Goal: Use online tool/utility: Utilize a website feature to perform a specific function

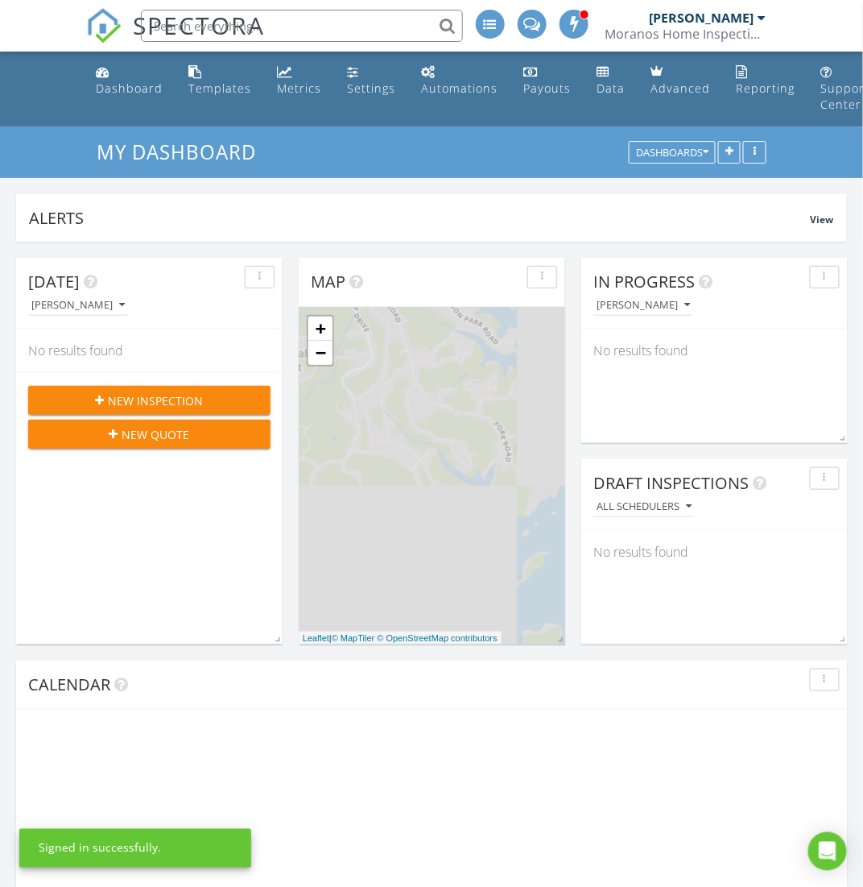
scroll to position [346, 267]
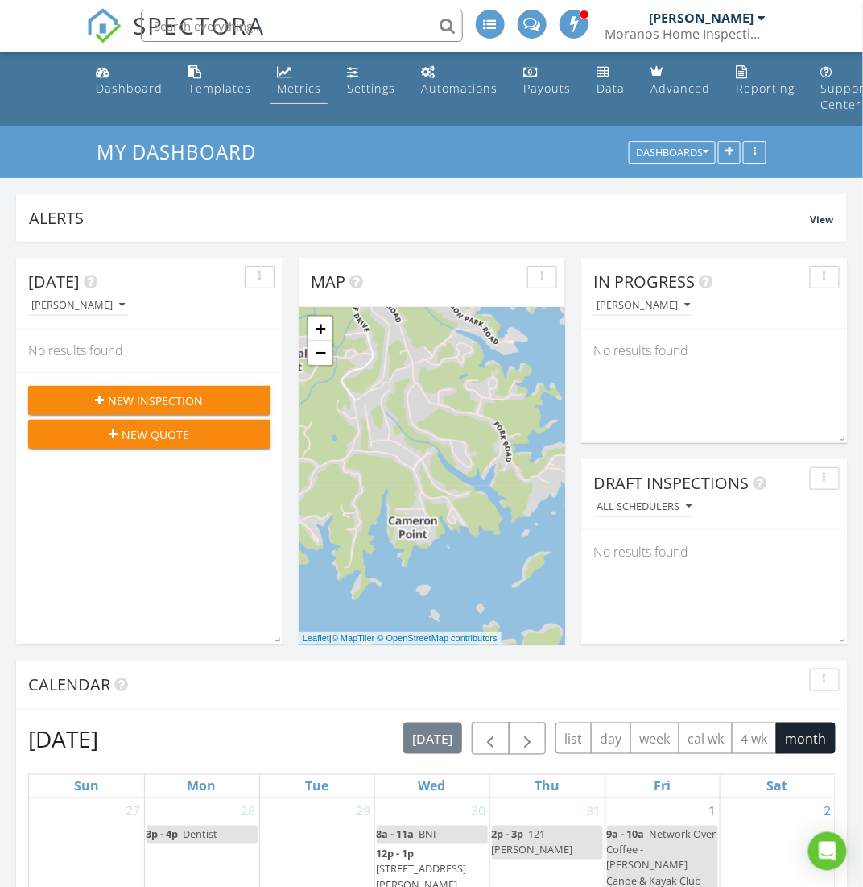
click at [294, 96] on div "Metrics" at bounding box center [299, 88] width 44 height 15
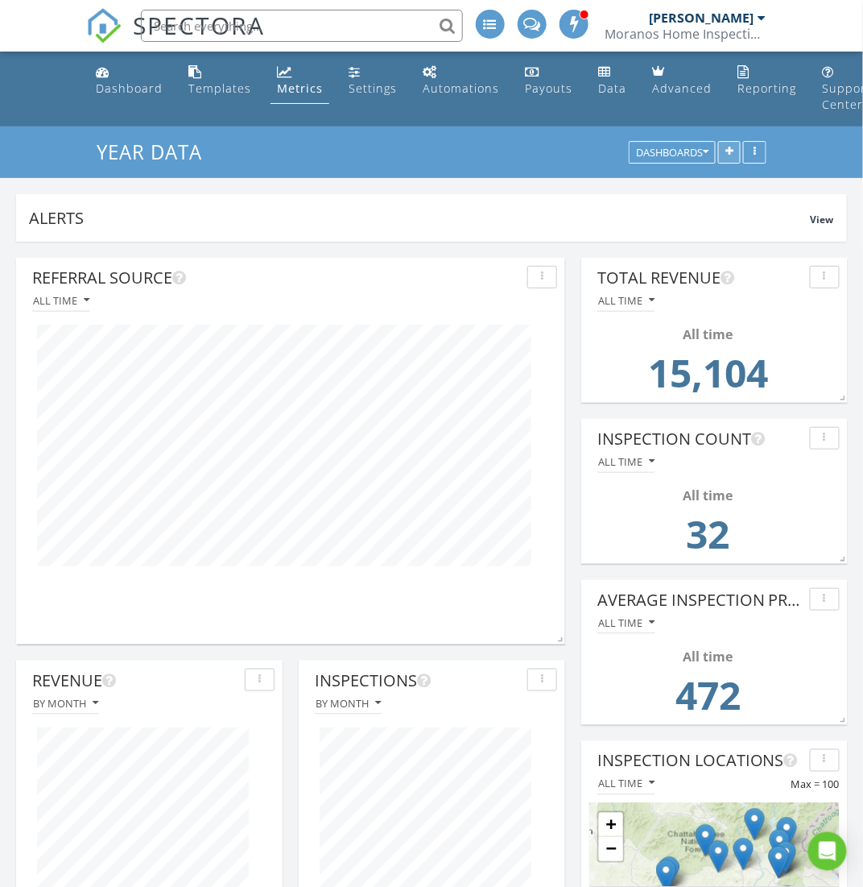
click at [730, 146] on button "button" at bounding box center [729, 153] width 23 height 23
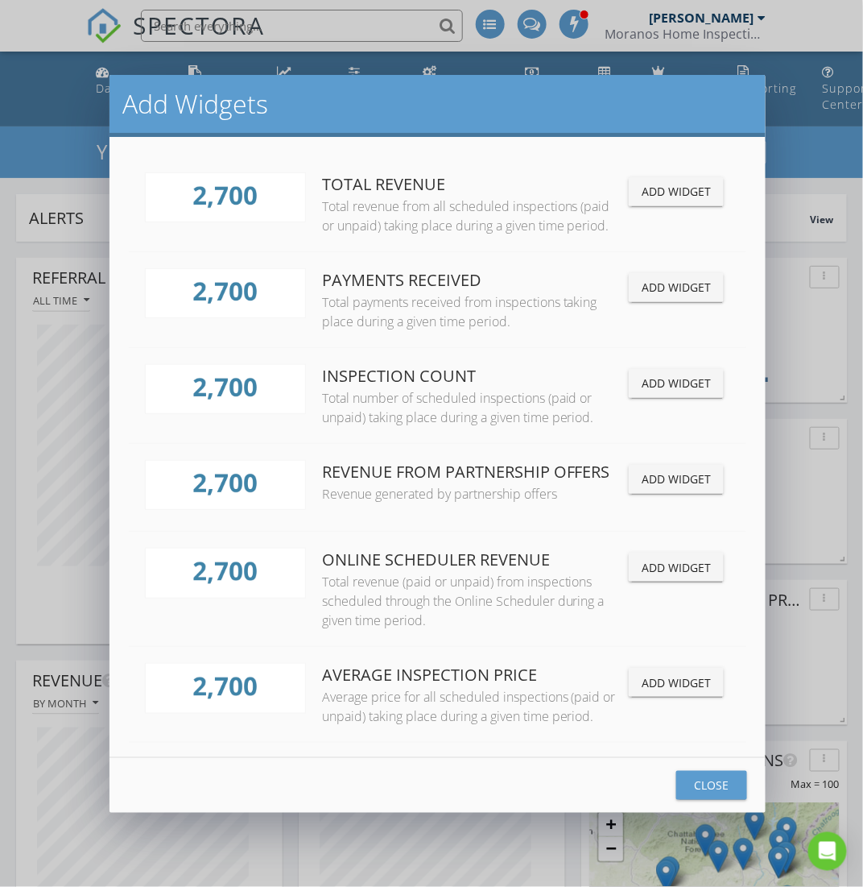
click at [691, 796] on button "Close" at bounding box center [712, 785] width 71 height 29
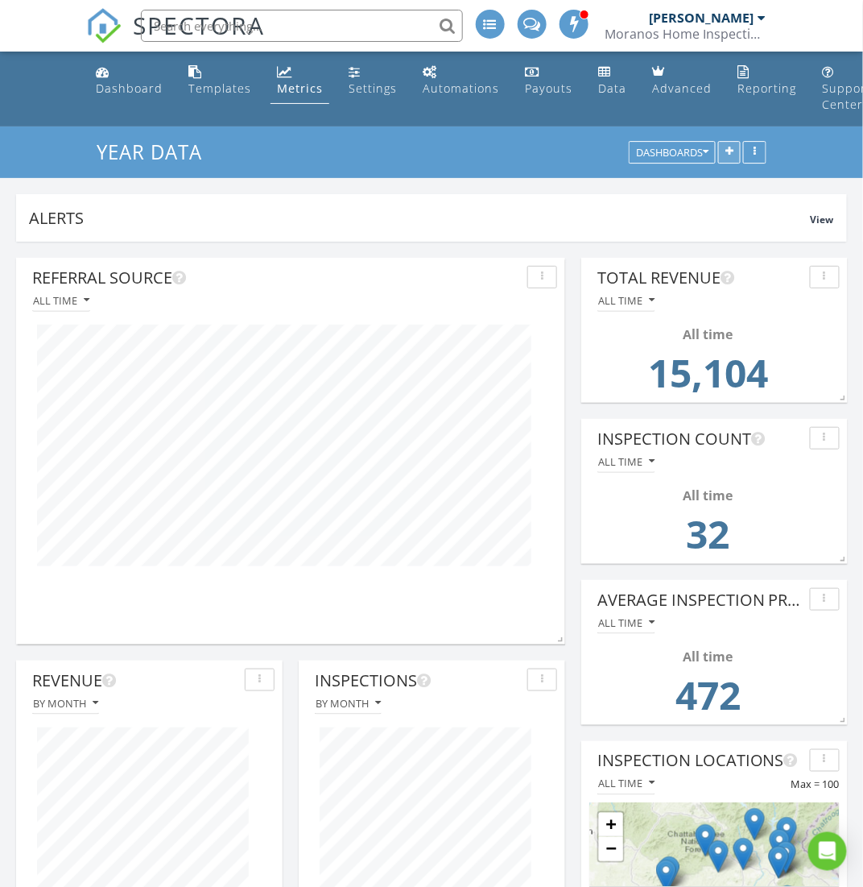
click at [725, 160] on button "button" at bounding box center [729, 153] width 23 height 23
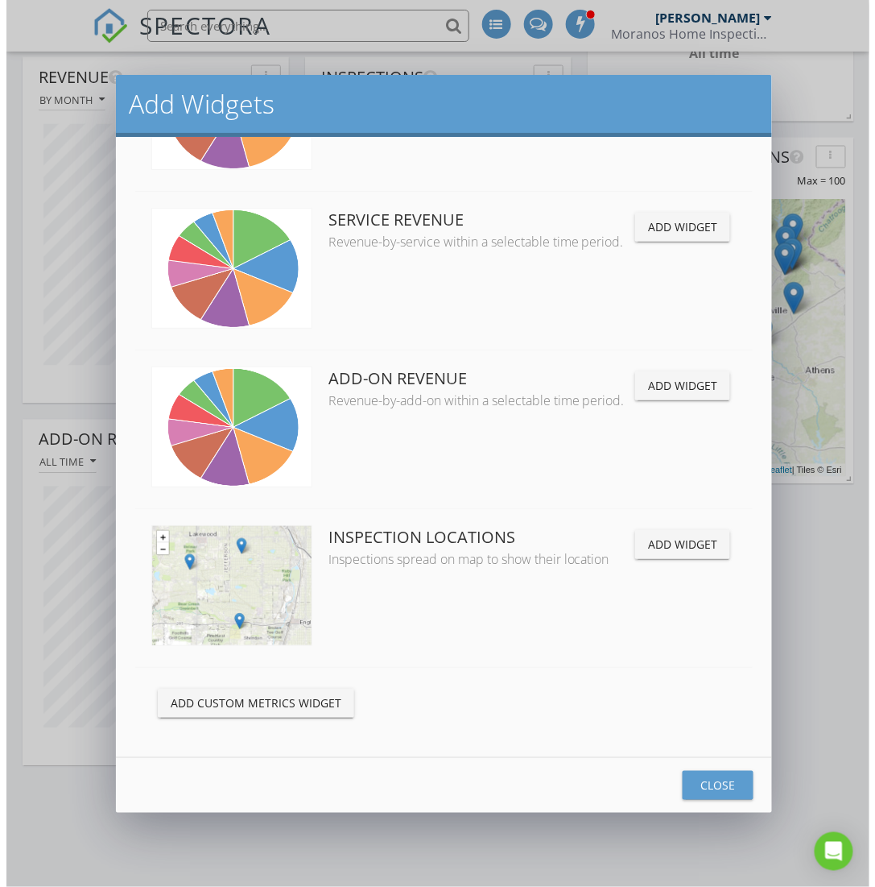
scroll to position [1047, 0]
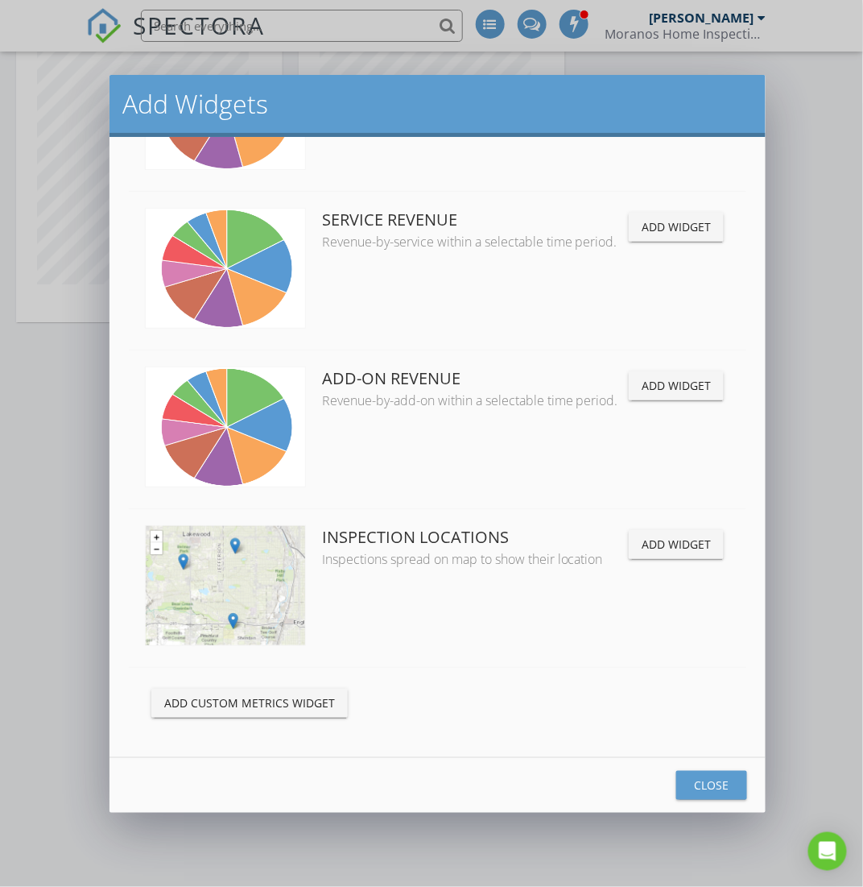
click at [304, 694] on div "Add Custom Metrics Widget" at bounding box center [249, 702] width 171 height 17
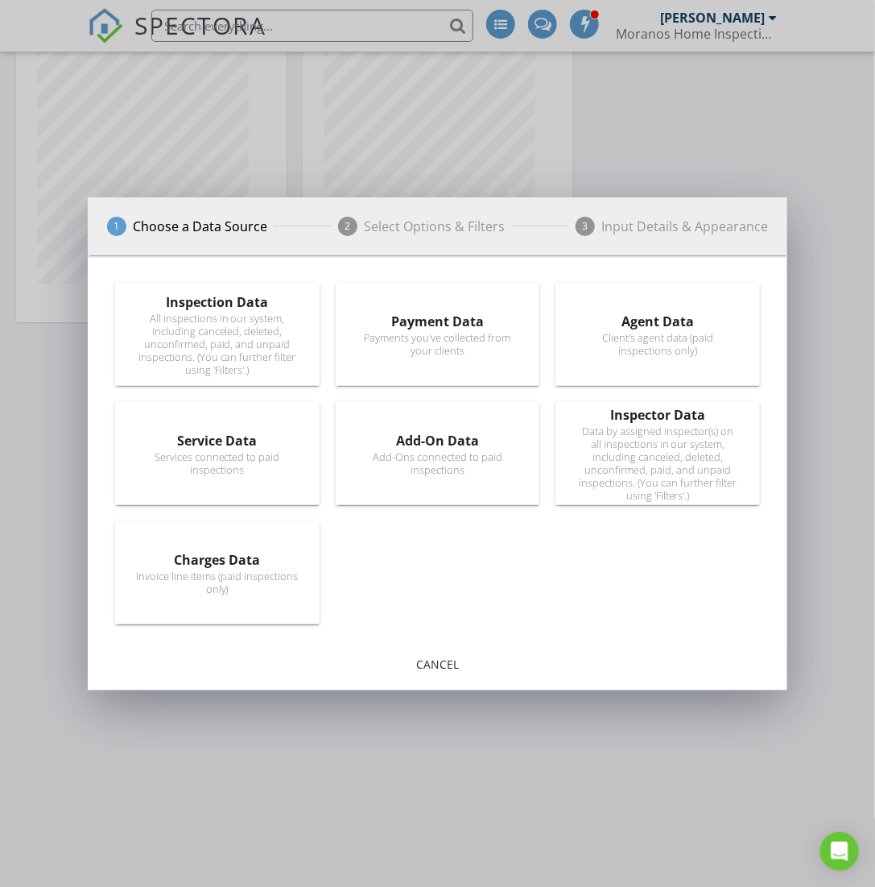
scroll to position [346, 271]
click at [217, 342] on div "All inspections in our system, including canceled, deleted, unconfirmed, paid, …" at bounding box center [217, 344] width 163 height 64
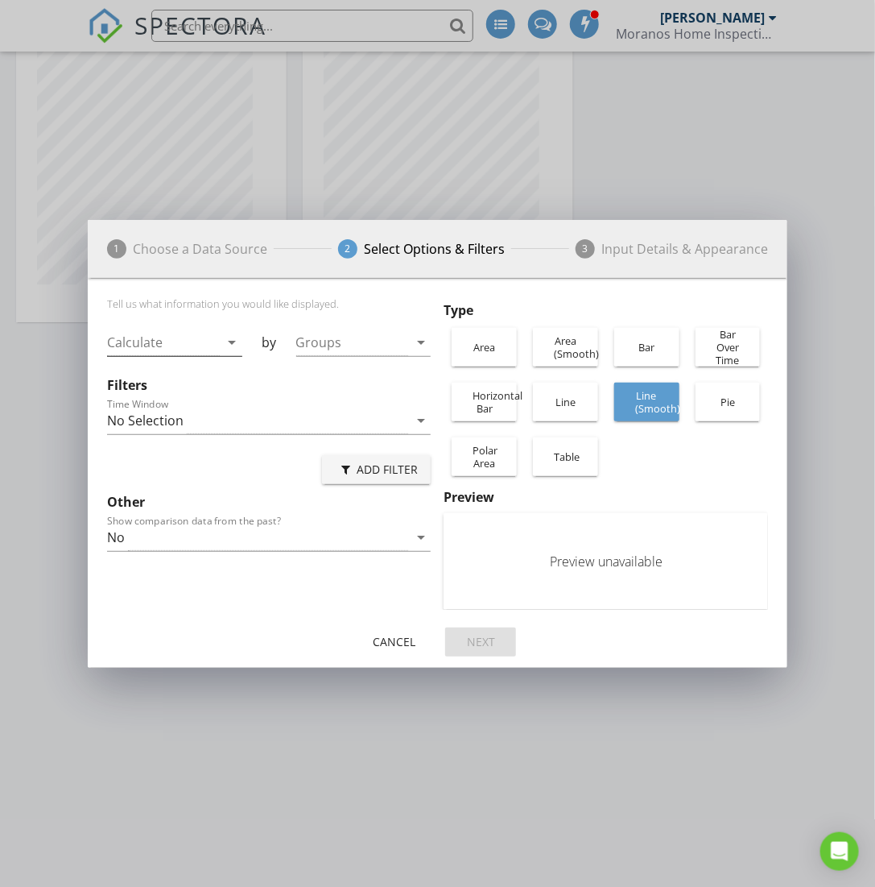
click at [211, 346] on div at bounding box center [163, 342] width 113 height 27
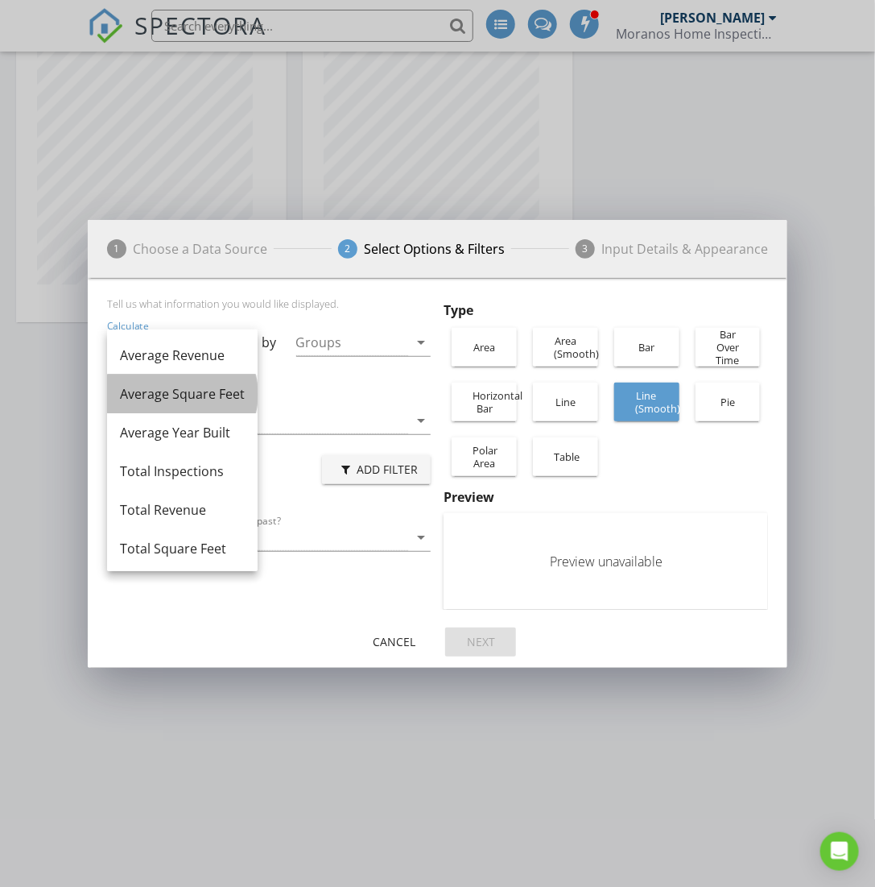
click at [236, 397] on div "Average Square Feet" at bounding box center [182, 393] width 125 height 19
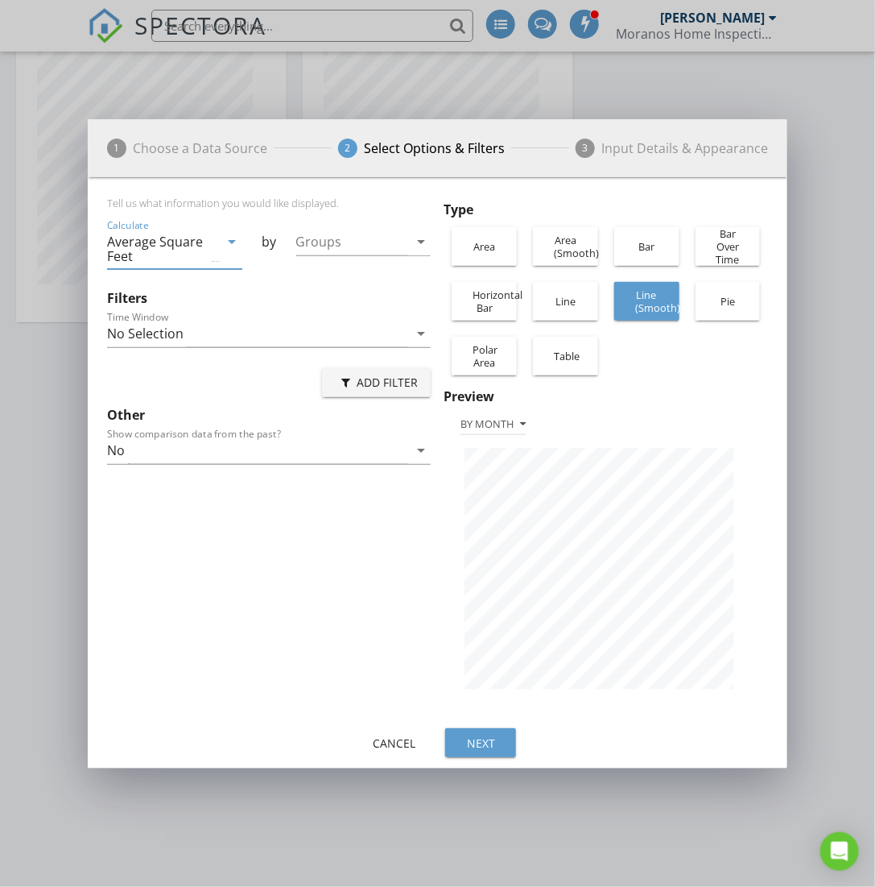
scroll to position [545, 700]
click at [734, 282] on div "Pie" at bounding box center [728, 301] width 49 height 39
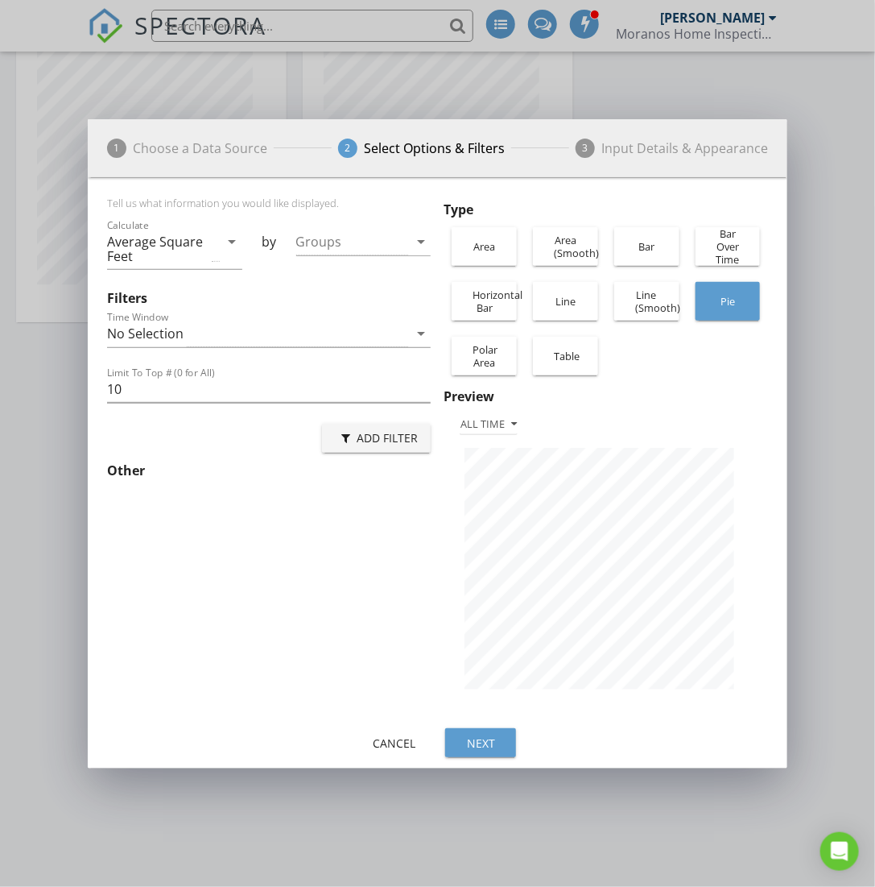
click at [714, 236] on div "Bar Over Time" at bounding box center [728, 246] width 49 height 64
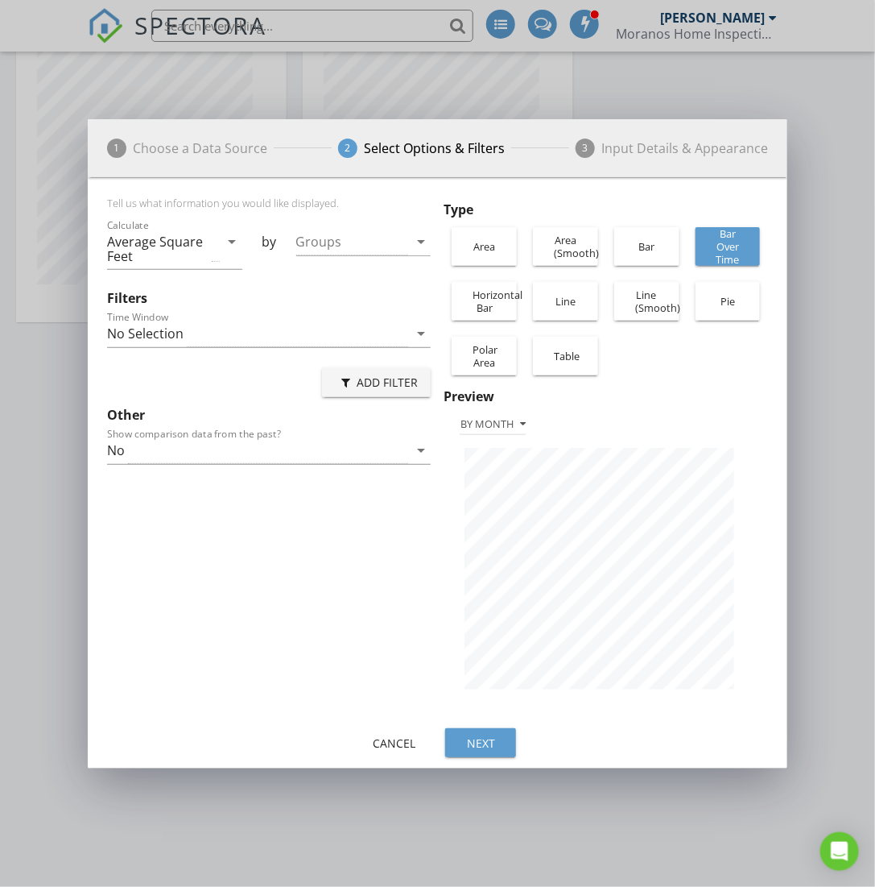
click at [644, 247] on div "Bar" at bounding box center [647, 246] width 49 height 39
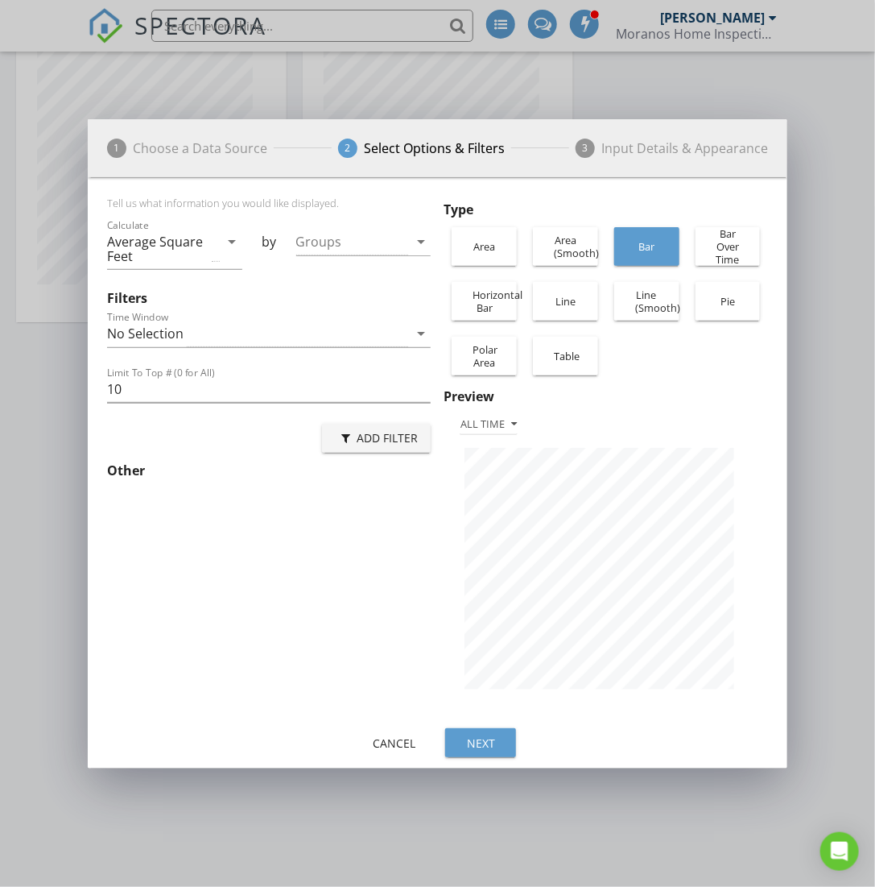
click at [635, 307] on div "Line (Smooth)" at bounding box center [647, 301] width 49 height 52
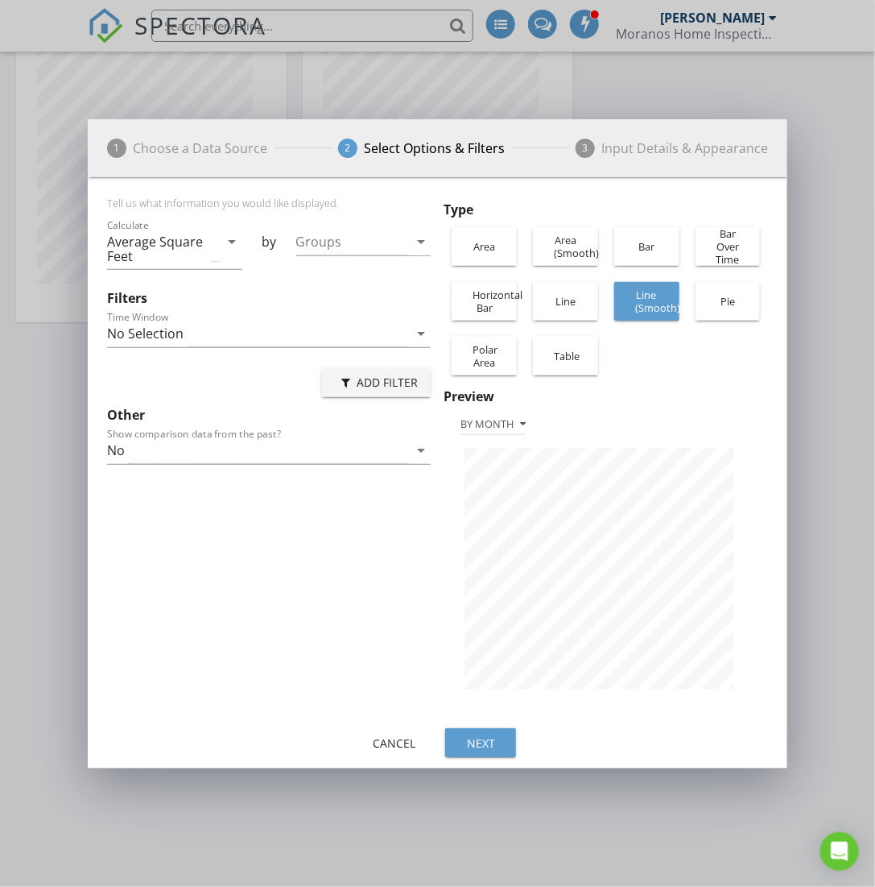
click at [569, 239] on div "Area (Smooth)" at bounding box center [565, 247] width 49 height 52
click at [556, 309] on div "Line" at bounding box center [565, 301] width 49 height 39
click at [566, 375] on div "Table" at bounding box center [565, 356] width 49 height 39
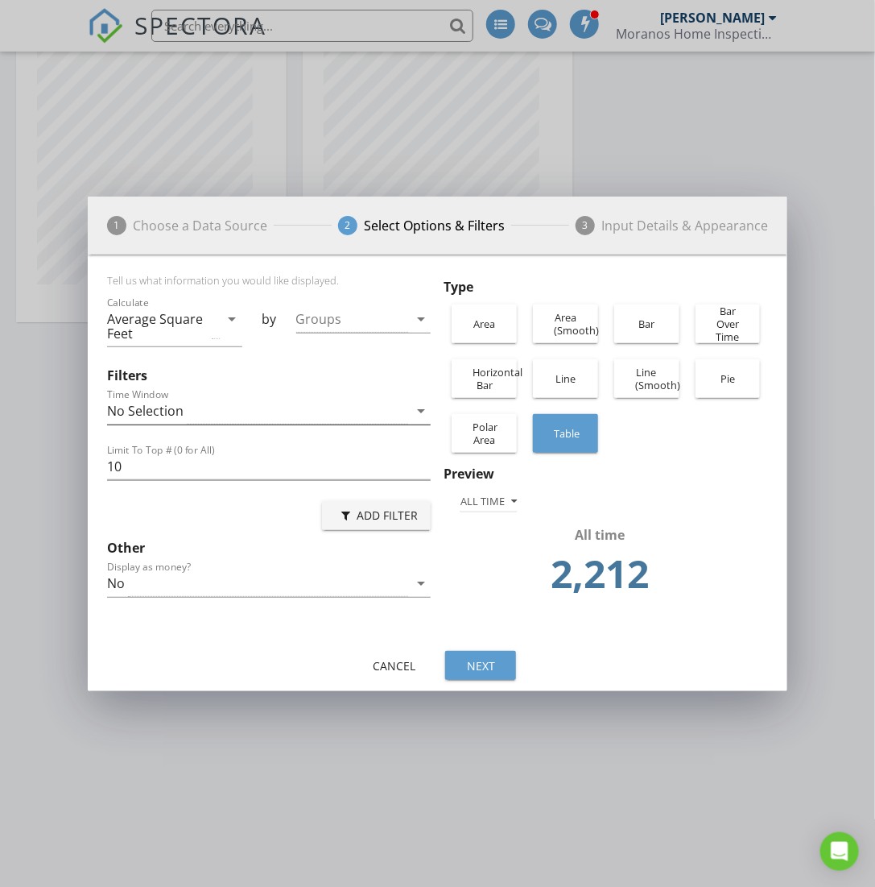
click at [412, 405] on icon "arrow_drop_down" at bounding box center [421, 410] width 19 height 19
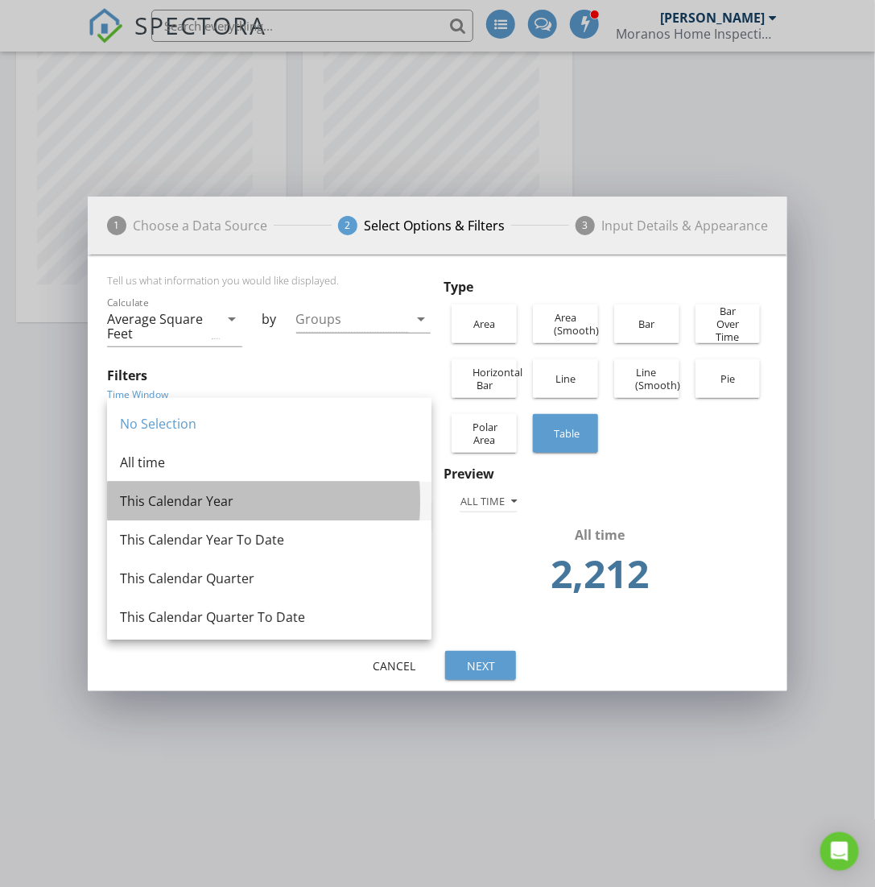
click at [319, 503] on div "This Calendar Year" at bounding box center [269, 500] width 299 height 19
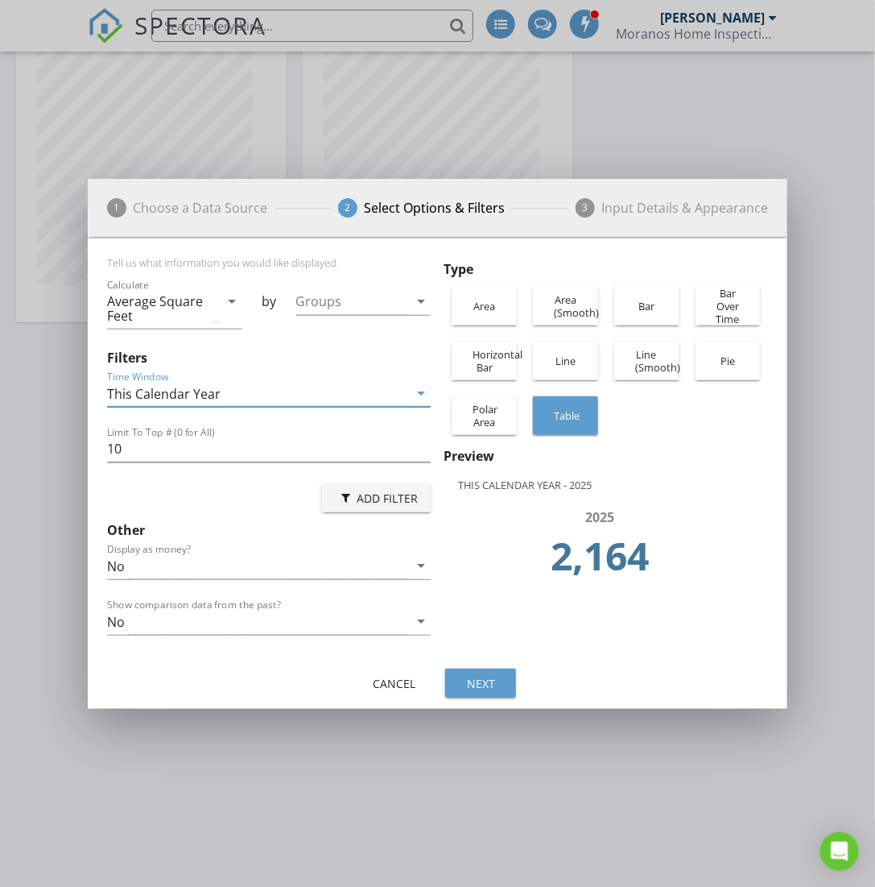
click at [372, 393] on div "This Calendar Year" at bounding box center [258, 393] width 302 height 27
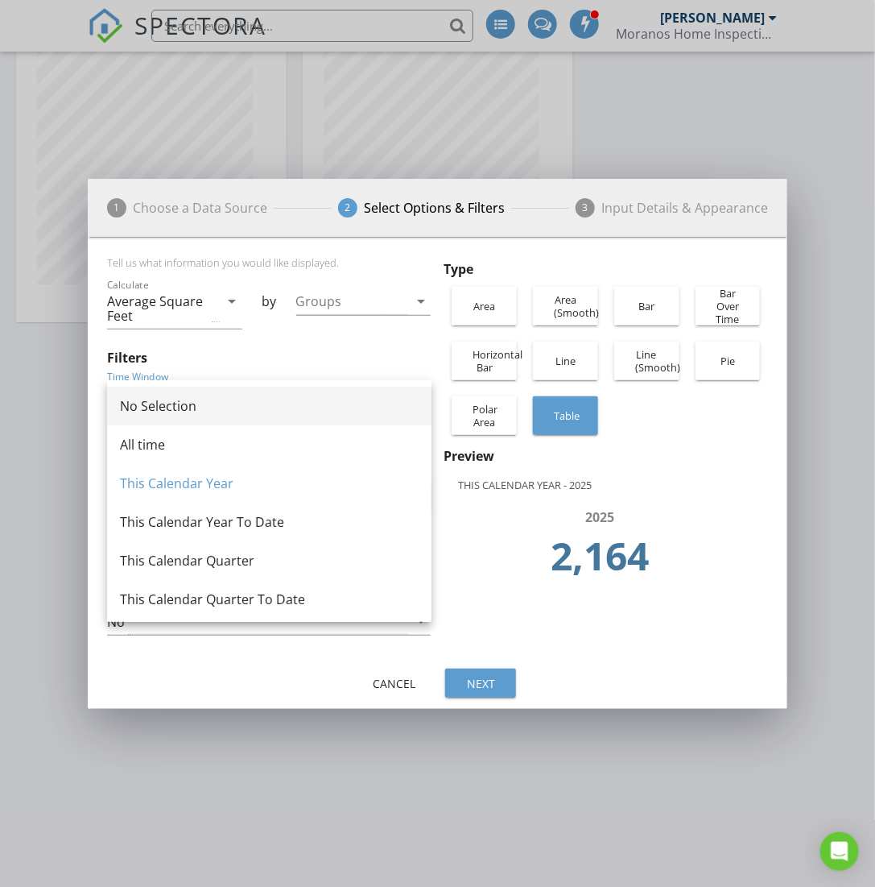
click at [265, 412] on div "No Selection" at bounding box center [269, 405] width 299 height 19
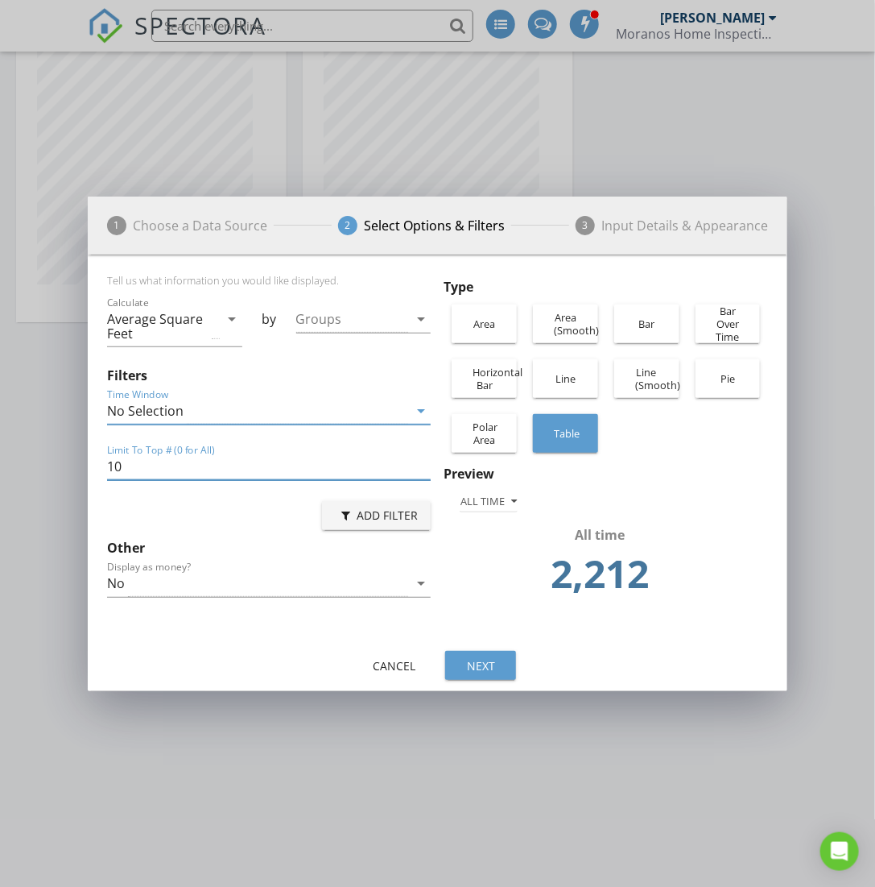
drag, startPoint x: 231, startPoint y: 471, endPoint x: 89, endPoint y: 473, distance: 142.6
click at [89, 473] on div "Tell us what information you would like displayed. Calculate Average Square Fee…" at bounding box center [438, 451] width 701 height 392
type input "0"
click at [219, 579] on div "No" at bounding box center [258, 583] width 302 height 27
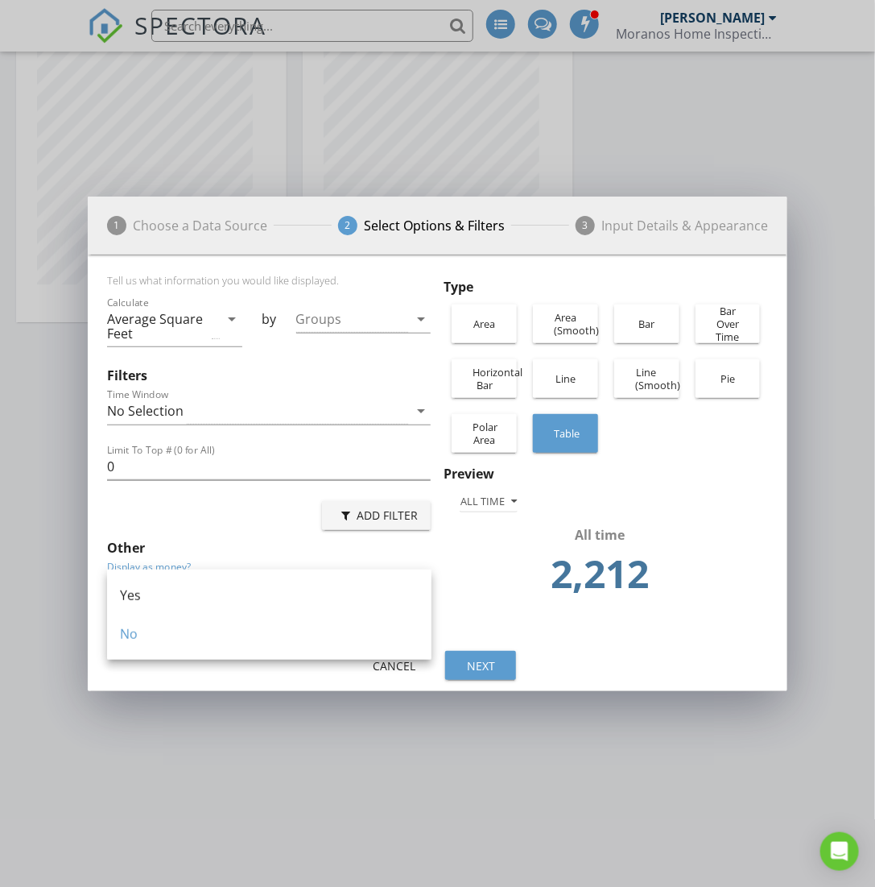
click at [229, 528] on div "Add Filter" at bounding box center [269, 515] width 325 height 39
click at [369, 507] on div "Add Filter" at bounding box center [376, 515] width 83 height 17
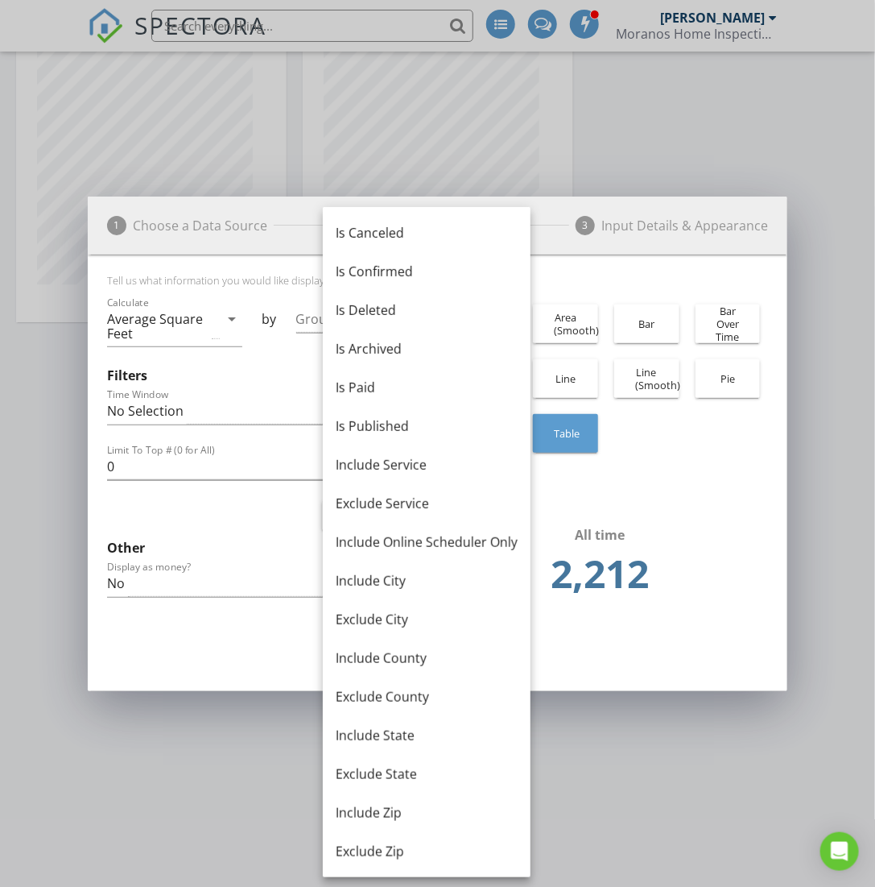
click at [227, 649] on div "Cancel Next" at bounding box center [438, 665] width 701 height 39
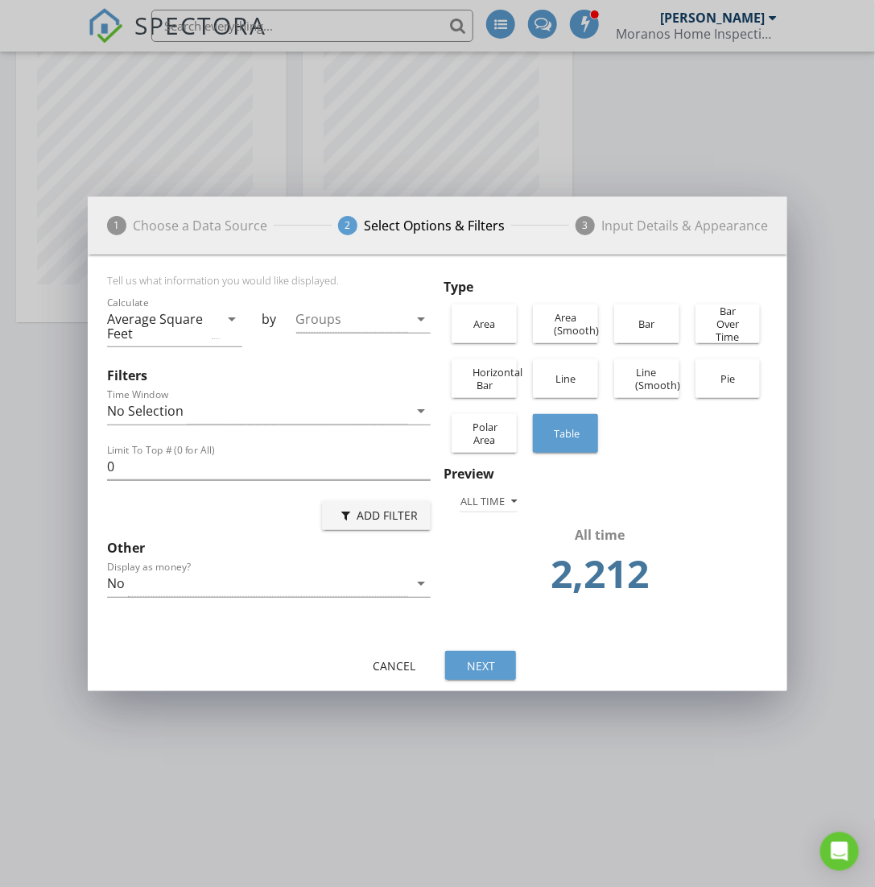
click at [470, 380] on div "Horizontal Bar" at bounding box center [484, 379] width 49 height 52
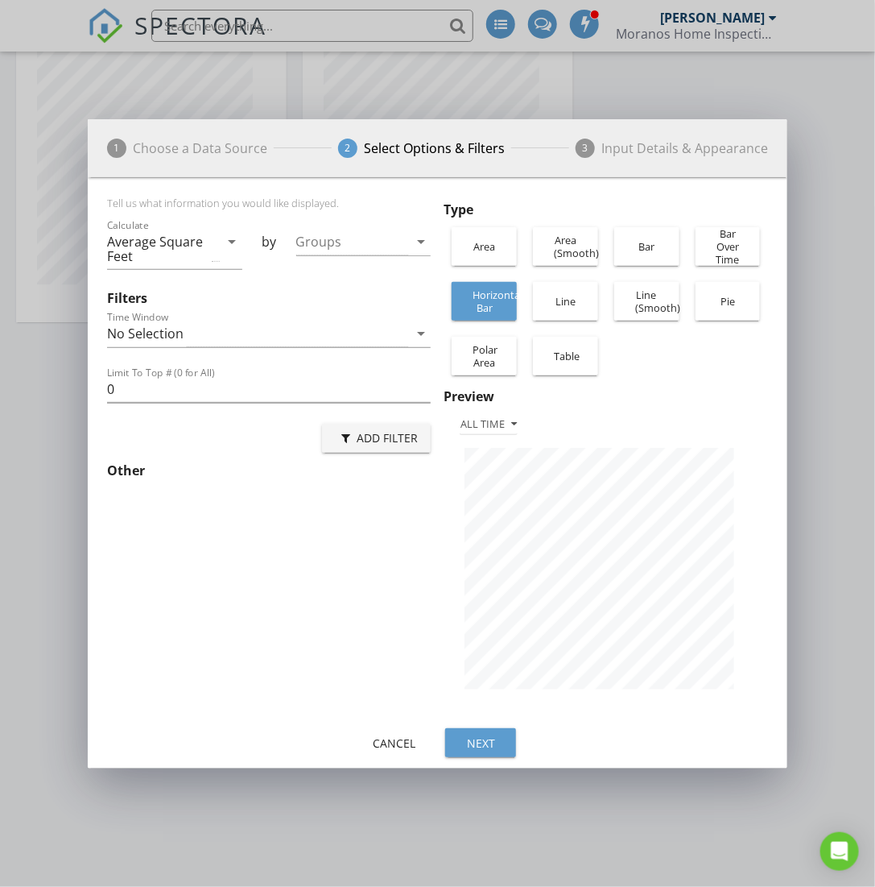
click at [599, 337] on div "Table" at bounding box center [565, 356] width 81 height 55
click at [584, 355] on div "Table" at bounding box center [565, 356] width 49 height 39
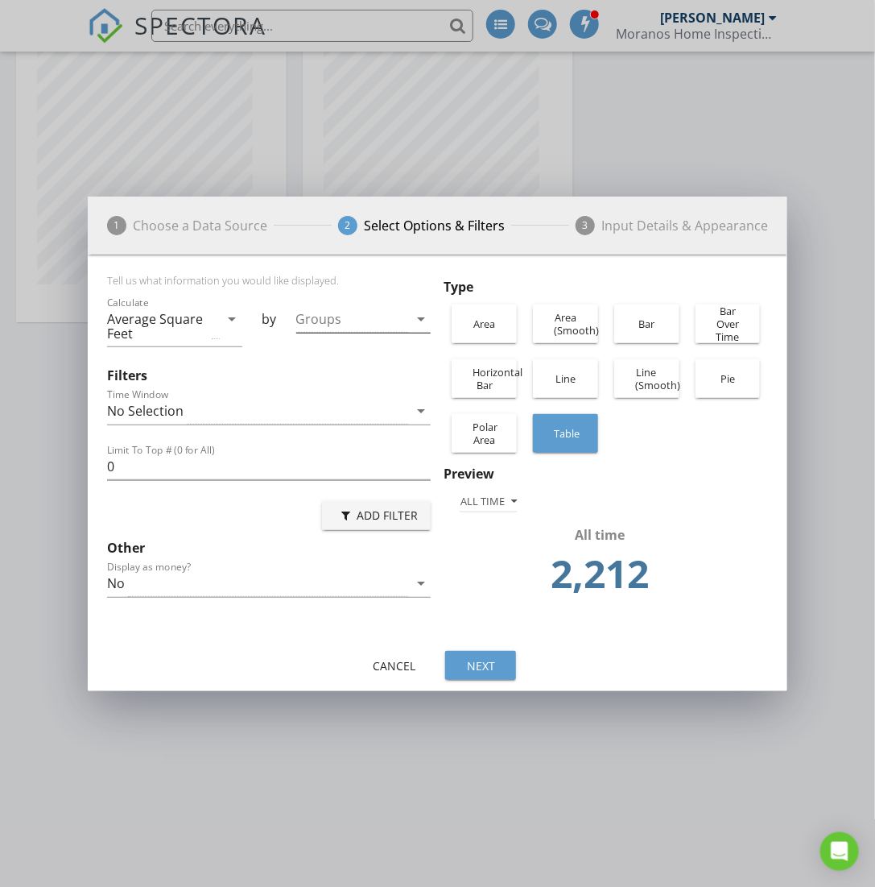
click at [375, 317] on div at bounding box center [352, 319] width 113 height 27
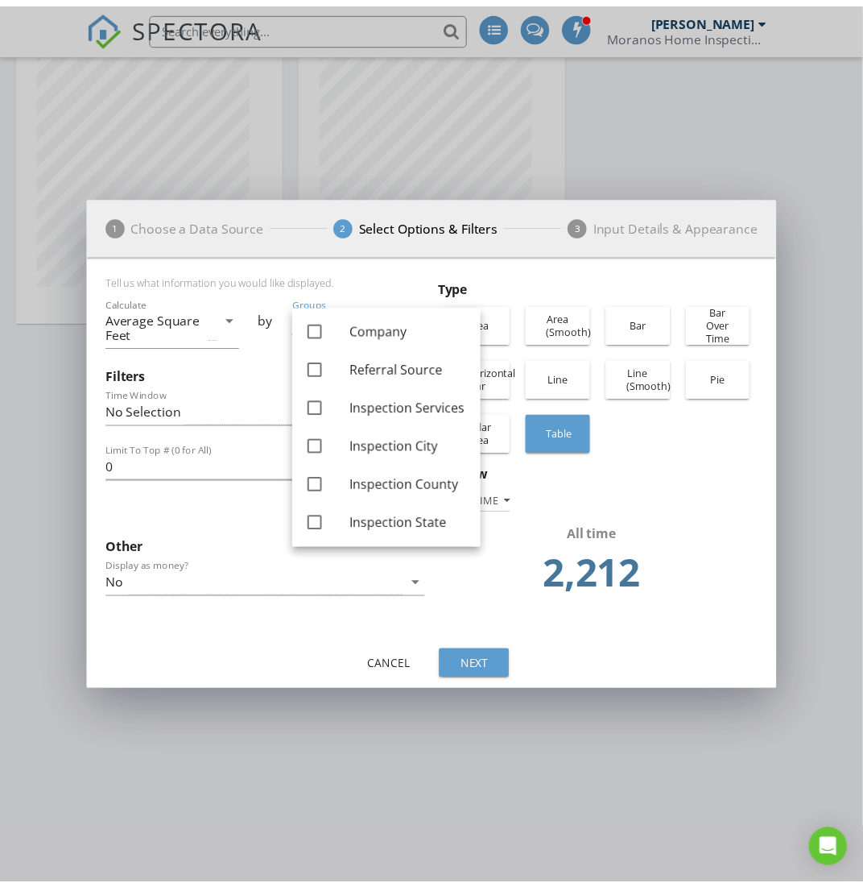
scroll to position [0, 0]
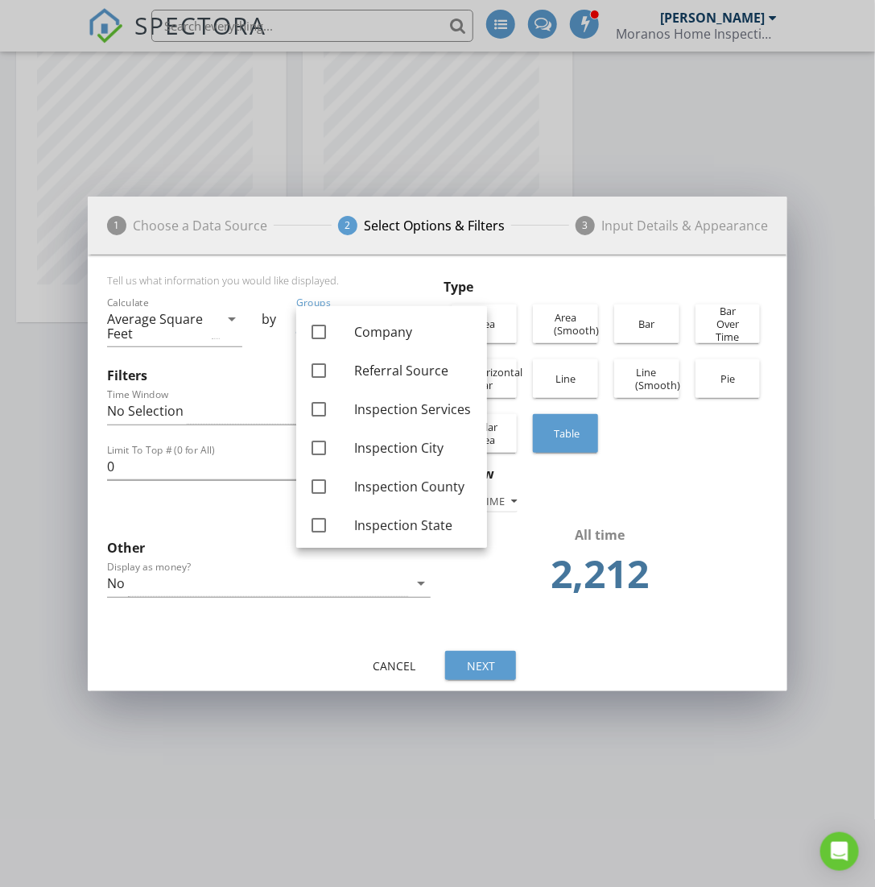
click at [432, 262] on div "Tell us what information you would like displayed. Calculate Average Square Fee…" at bounding box center [438, 451] width 701 height 392
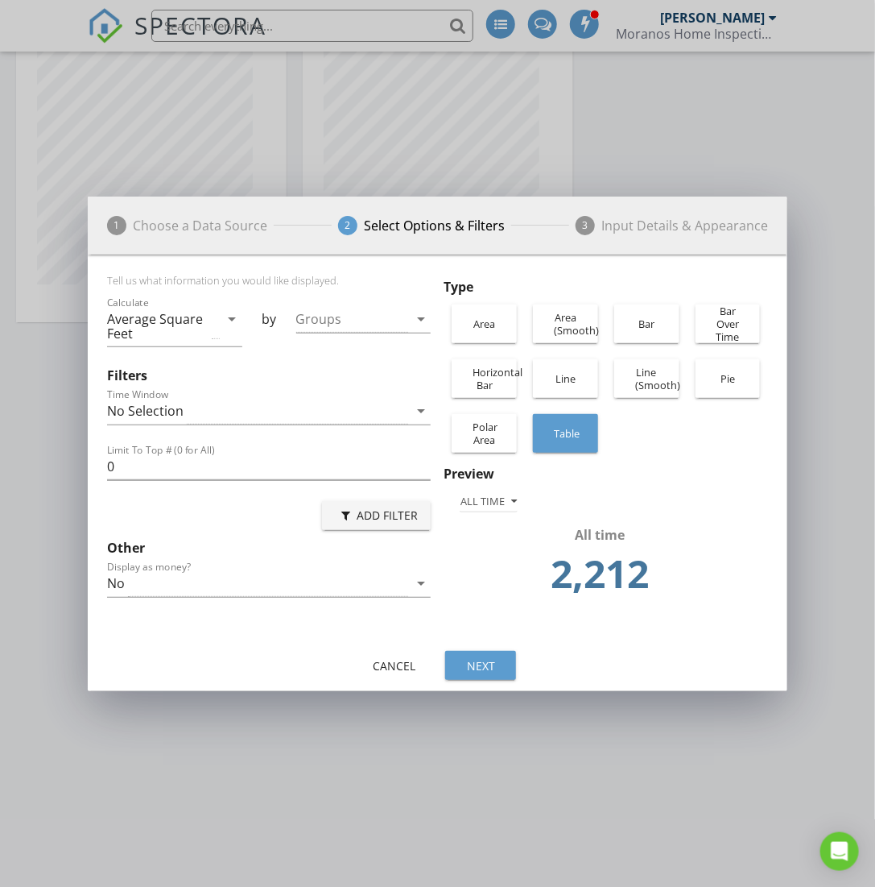
click at [495, 666] on div "Next" at bounding box center [480, 665] width 45 height 17
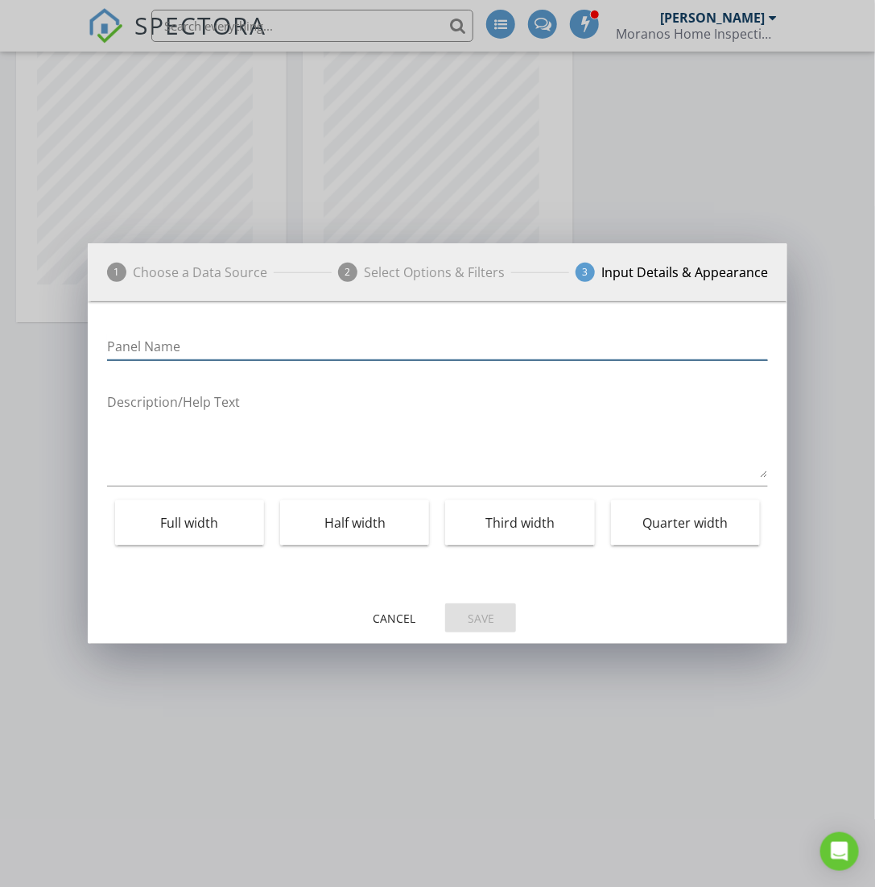
click at [190, 347] on input "Panel Name" at bounding box center [438, 346] width 662 height 27
type input "Average Square Footage"
click at [673, 539] on div "Quarter width" at bounding box center [685, 522] width 133 height 45
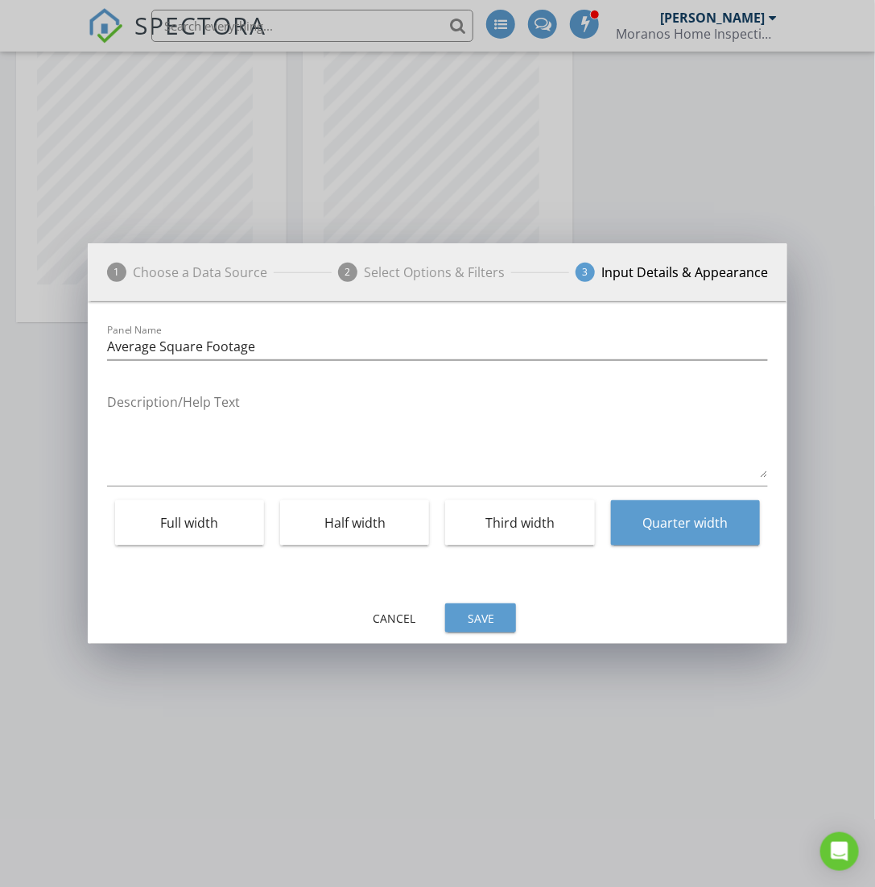
click at [455, 615] on button "Save" at bounding box center [480, 617] width 71 height 29
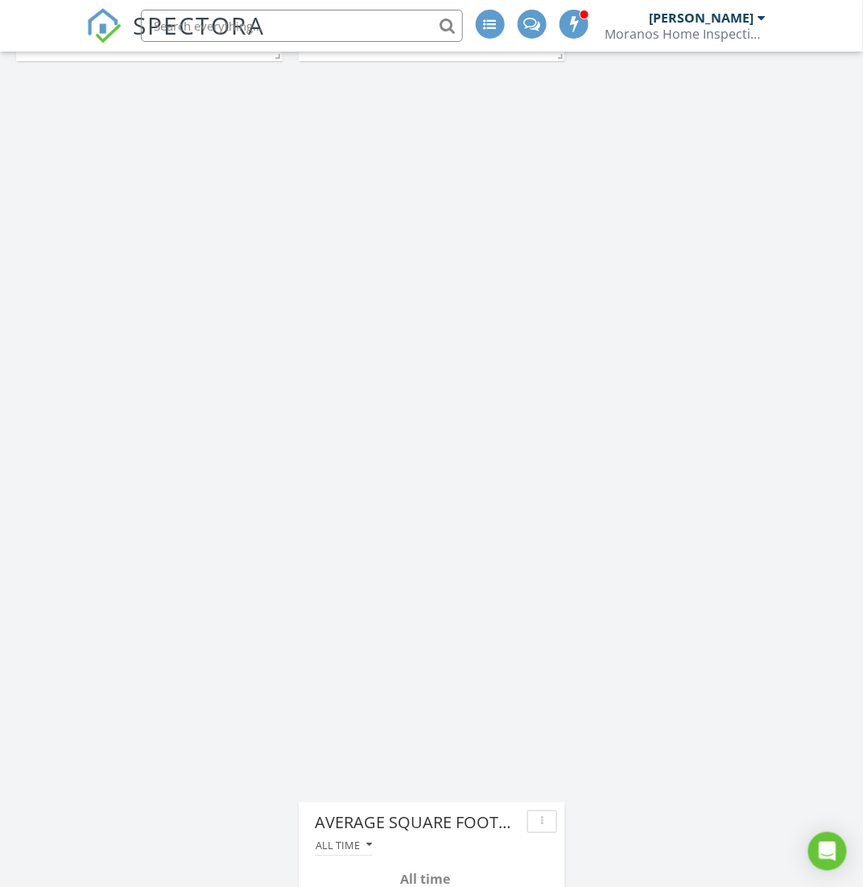
scroll to position [1585, 0]
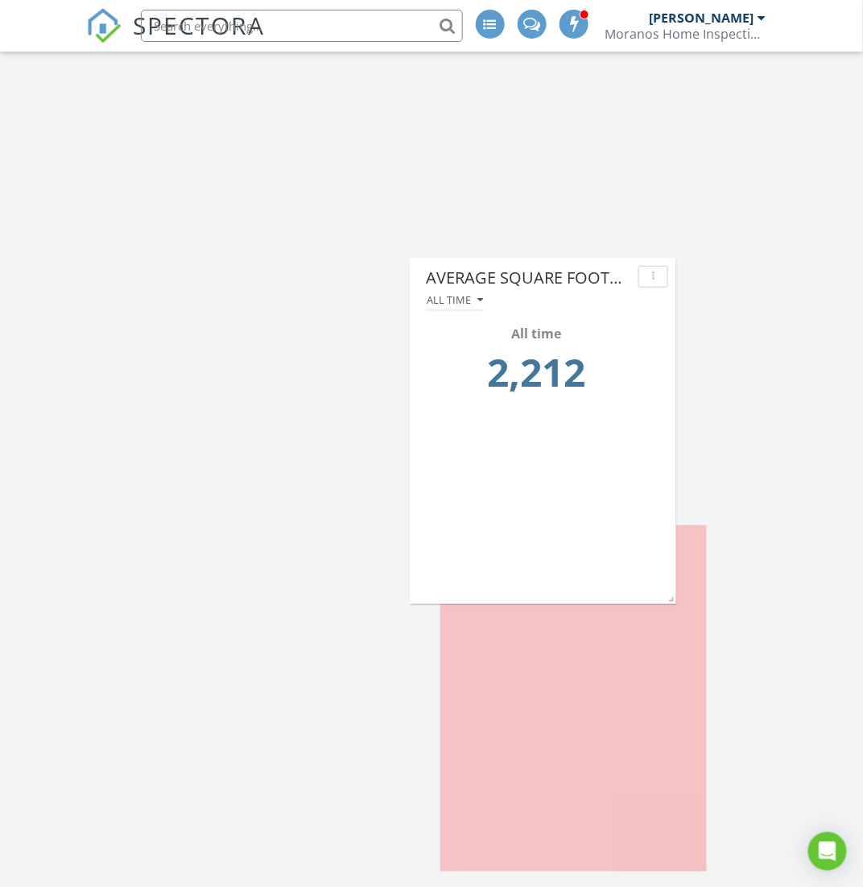
drag, startPoint x: 458, startPoint y: 534, endPoint x: 557, endPoint y: 252, distance: 298.5
click at [561, 266] on div "Average Square Footage" at bounding box center [529, 278] width 206 height 24
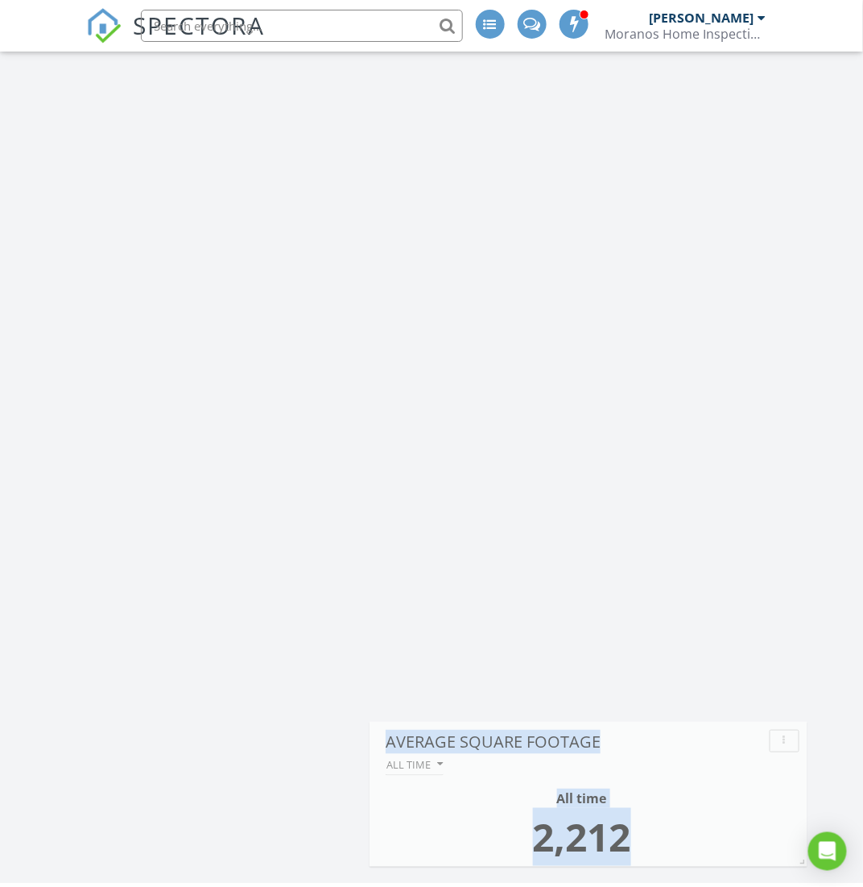
scroll to position [2055, 889]
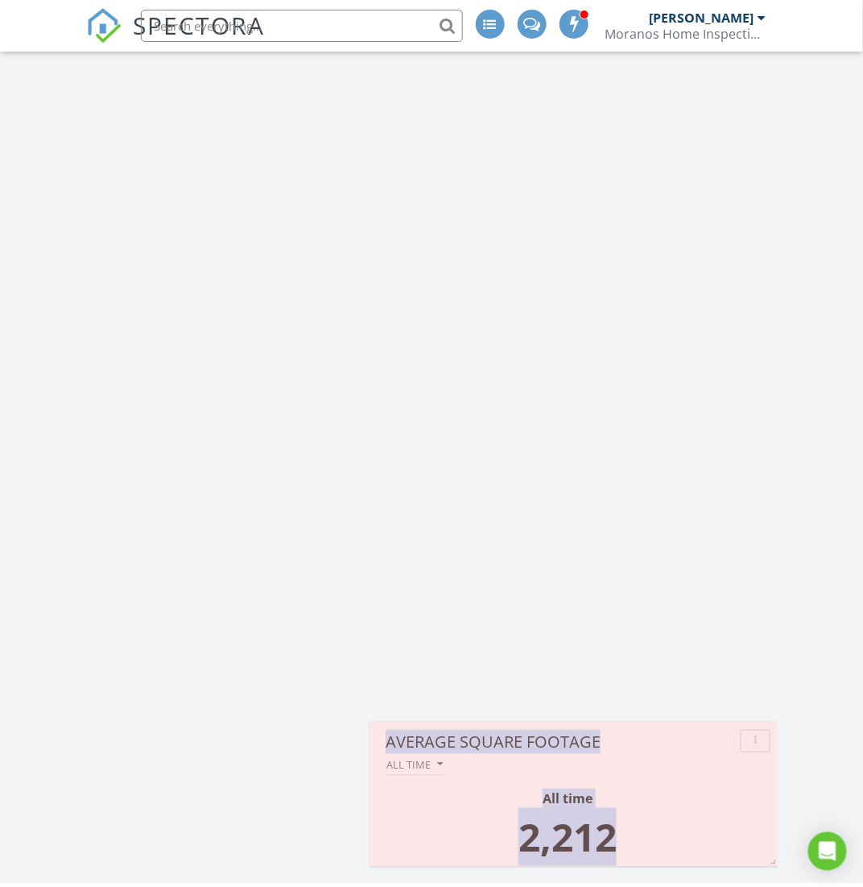
drag, startPoint x: 632, startPoint y: 867, endPoint x: 775, endPoint y: 800, distance: 157.8
click at [775, 800] on div "Average Square Footage All time All time 2,212" at bounding box center [574, 794] width 409 height 145
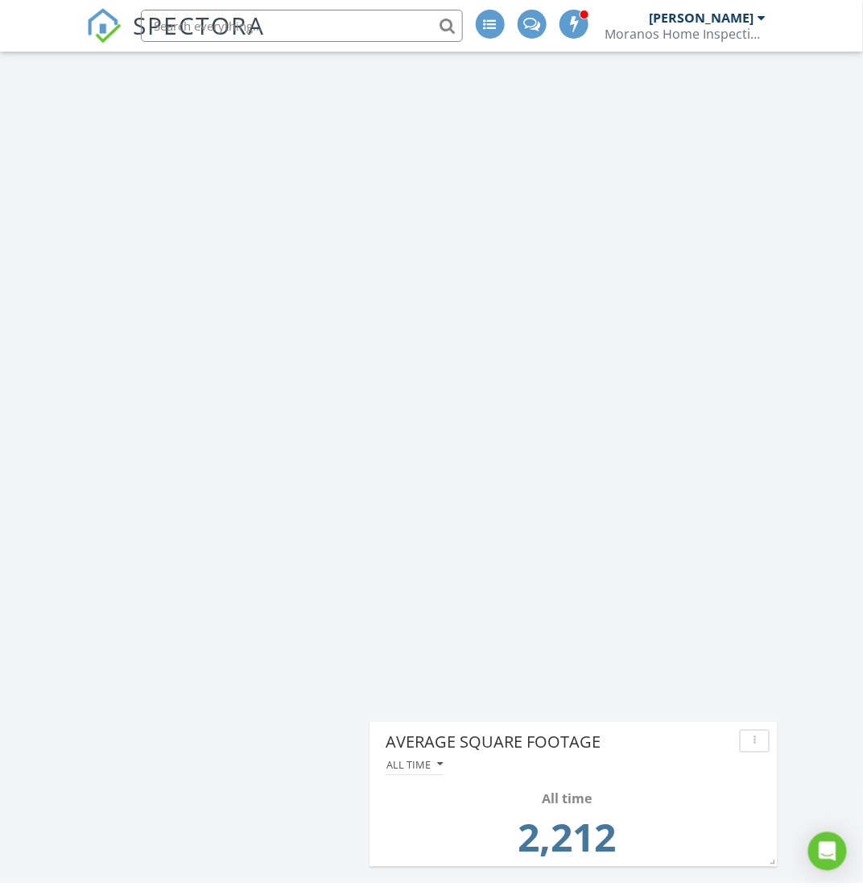
click at [673, 747] on div "Average Square Footage" at bounding box center [560, 742] width 348 height 24
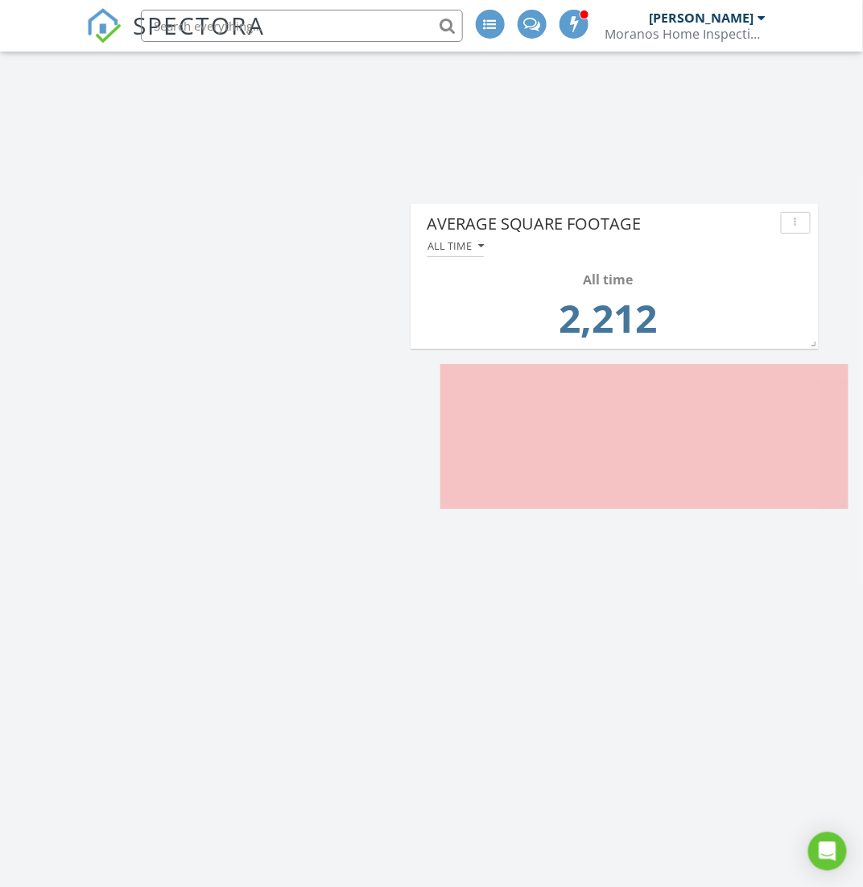
drag, startPoint x: 673, startPoint y: 747, endPoint x: 715, endPoint y: 189, distance: 559.0
click at [715, 212] on div "Average Square Footage" at bounding box center [601, 224] width 348 height 24
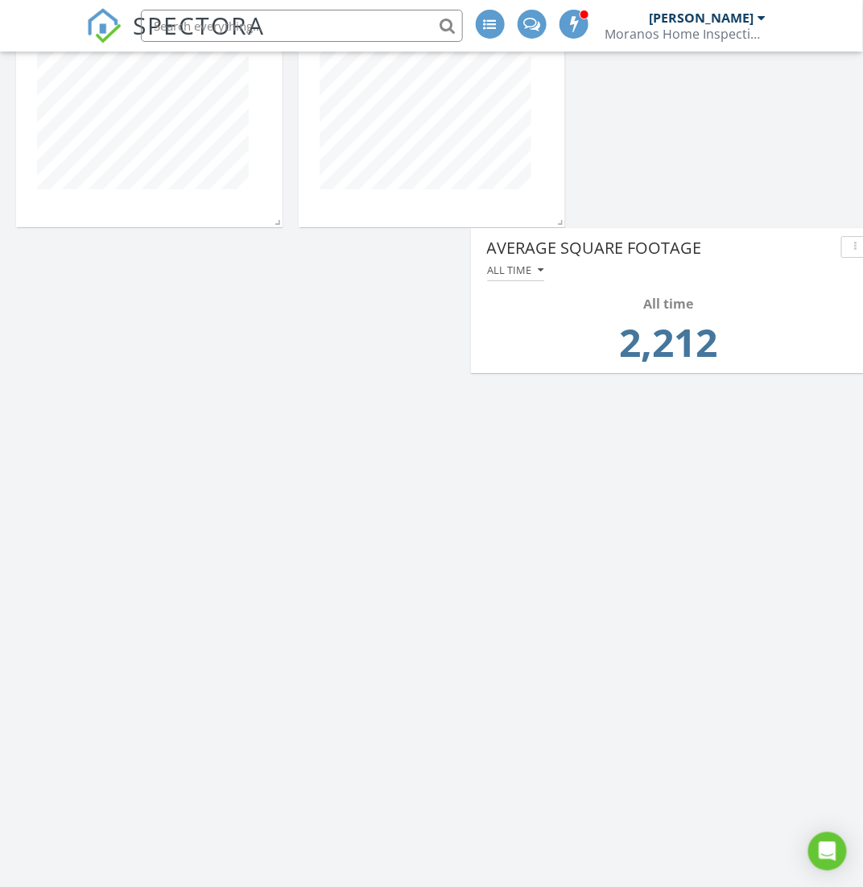
drag, startPoint x: 713, startPoint y: 619, endPoint x: 743, endPoint y: 241, distance: 378.9
click at [743, 241] on div "Average Square Footage" at bounding box center [661, 248] width 348 height 24
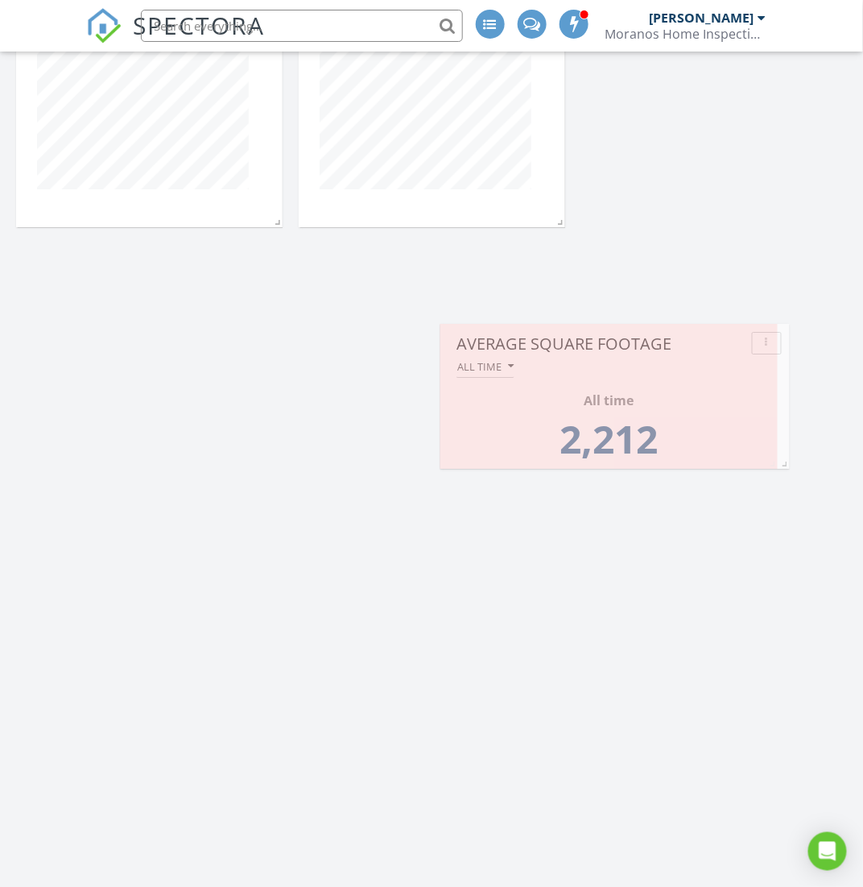
drag, startPoint x: 845, startPoint y: 467, endPoint x: 784, endPoint y: 461, distance: 61.5
click at [784, 461] on span at bounding box center [782, 461] width 16 height 16
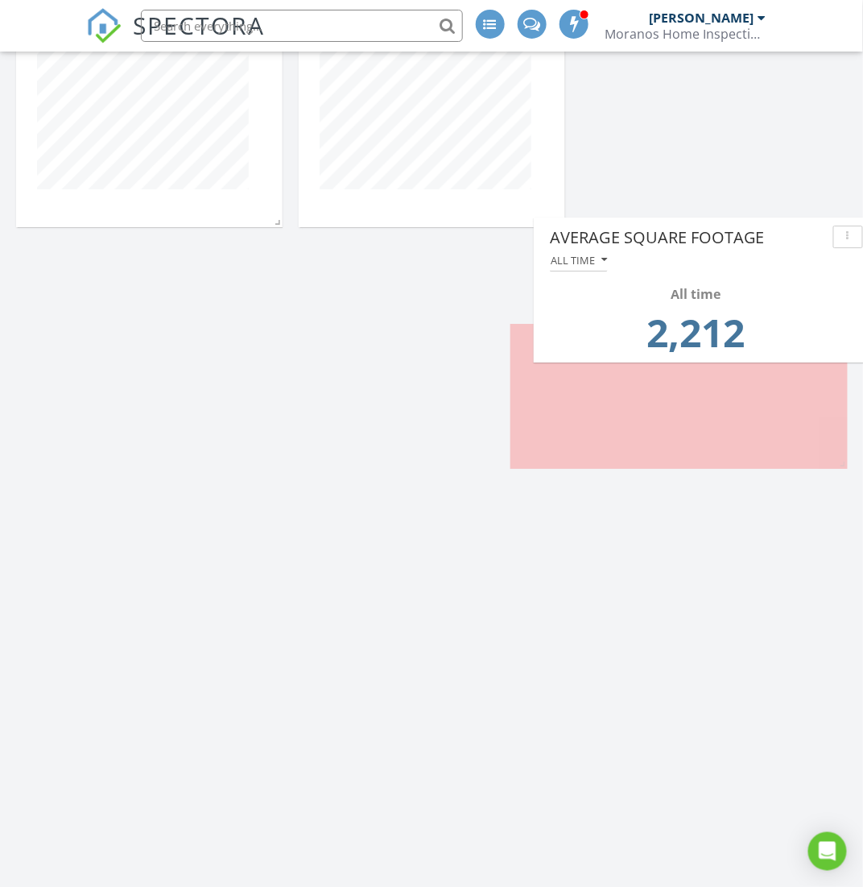
drag, startPoint x: 680, startPoint y: 335, endPoint x: 773, endPoint y: 228, distance: 142.1
click at [773, 228] on div "Average Square Footage" at bounding box center [688, 238] width 277 height 24
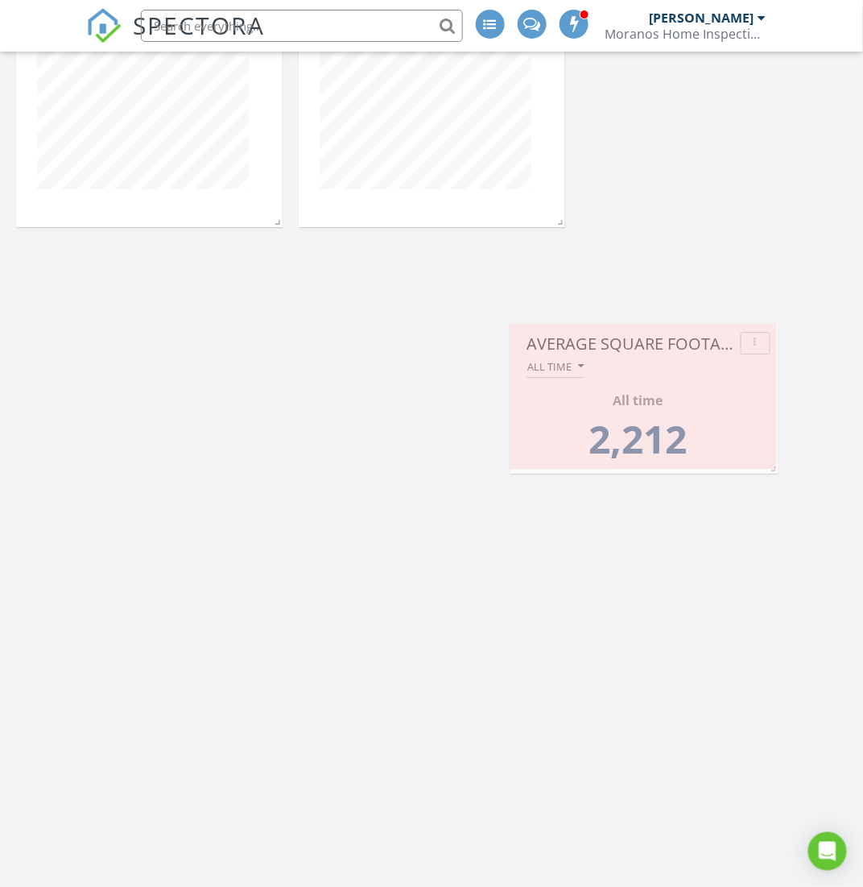
drag, startPoint x: 847, startPoint y: 464, endPoint x: 777, endPoint y: 468, distance: 70.2
click at [777, 468] on span at bounding box center [771, 465] width 16 height 16
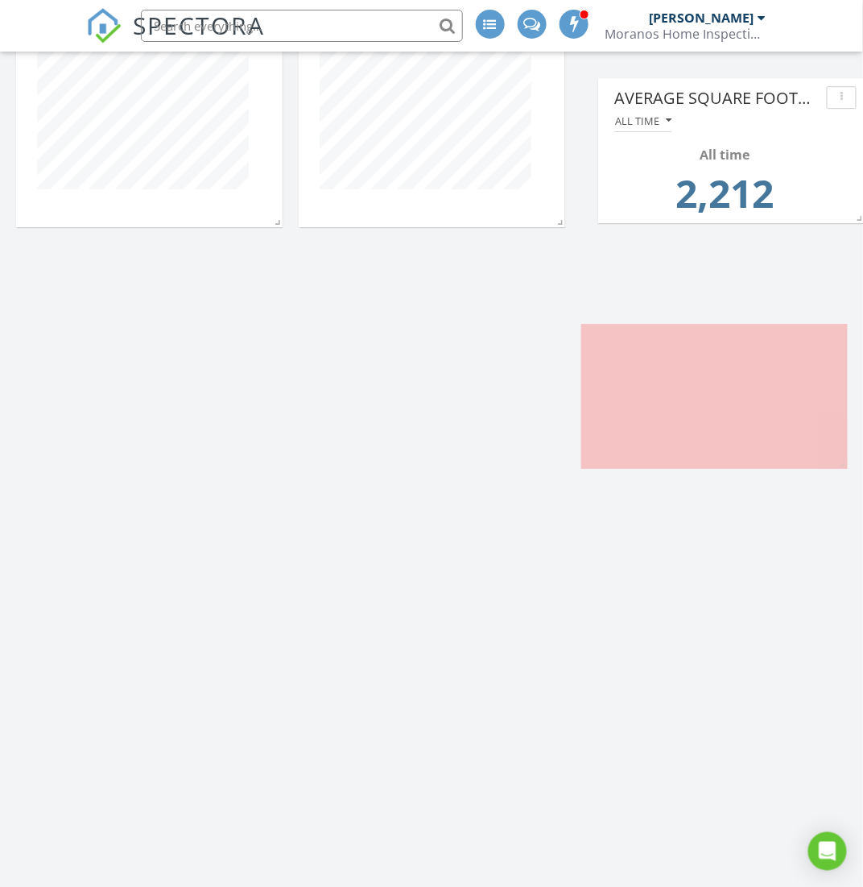
drag, startPoint x: 681, startPoint y: 336, endPoint x: 768, endPoint y: 89, distance: 261.4
click at [768, 89] on div "Average Square Footage" at bounding box center [718, 98] width 206 height 24
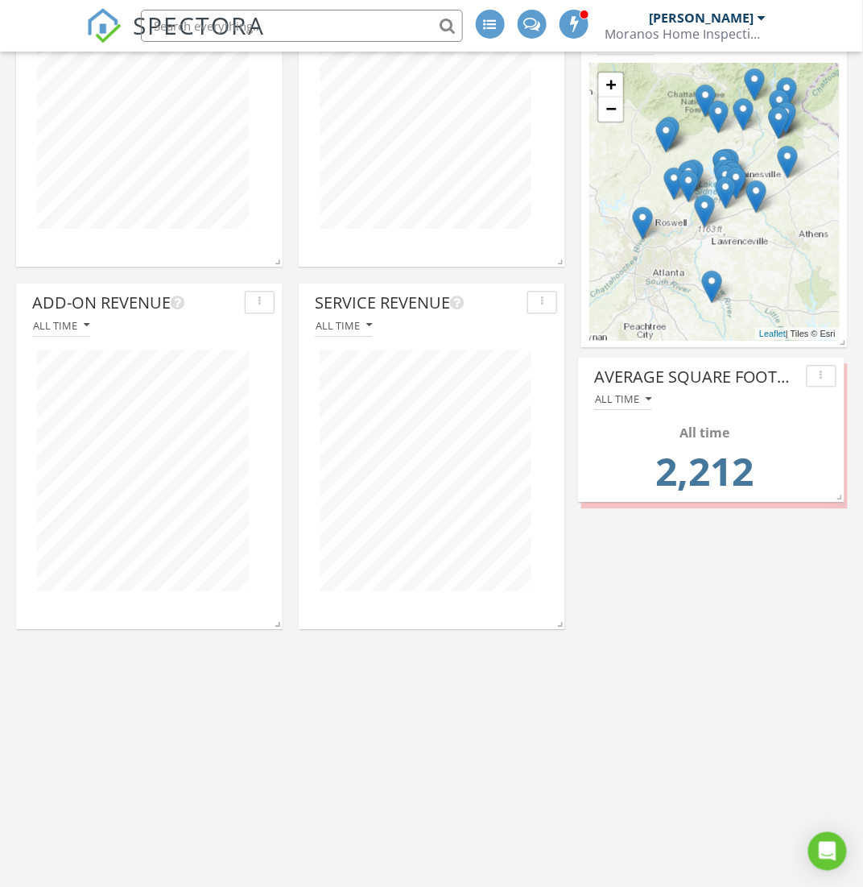
drag, startPoint x: 764, startPoint y: 738, endPoint x: 760, endPoint y: 369, distance: 368.9
click at [760, 369] on div "Average Square Footage" at bounding box center [697, 378] width 206 height 24
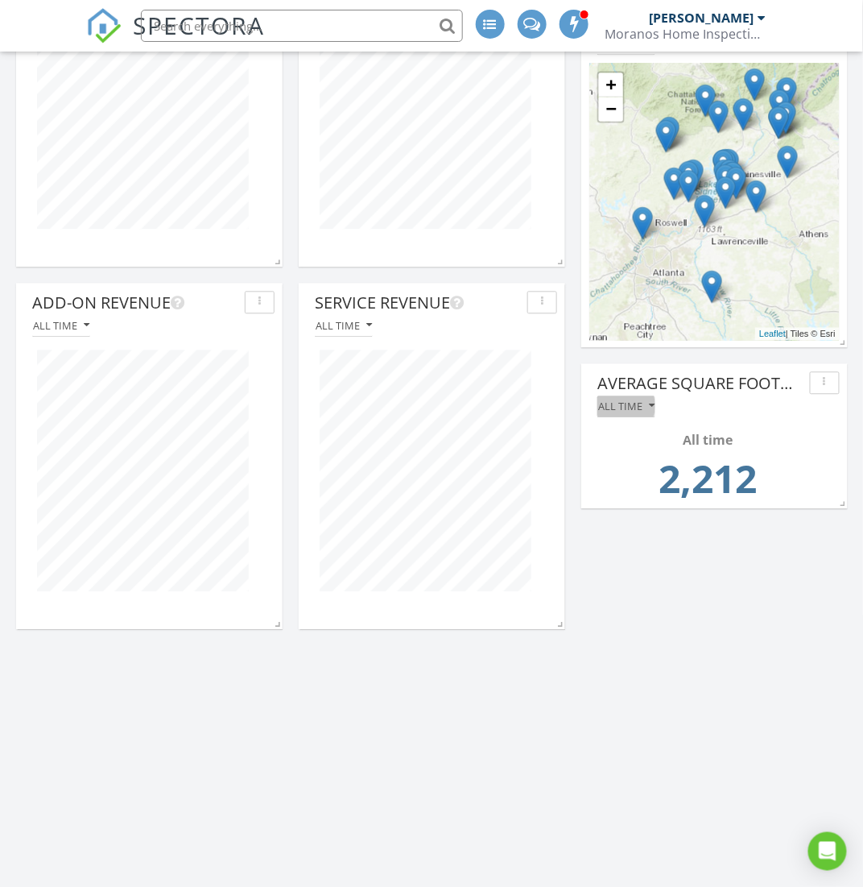
click at [634, 405] on div "All time" at bounding box center [626, 406] width 56 height 11
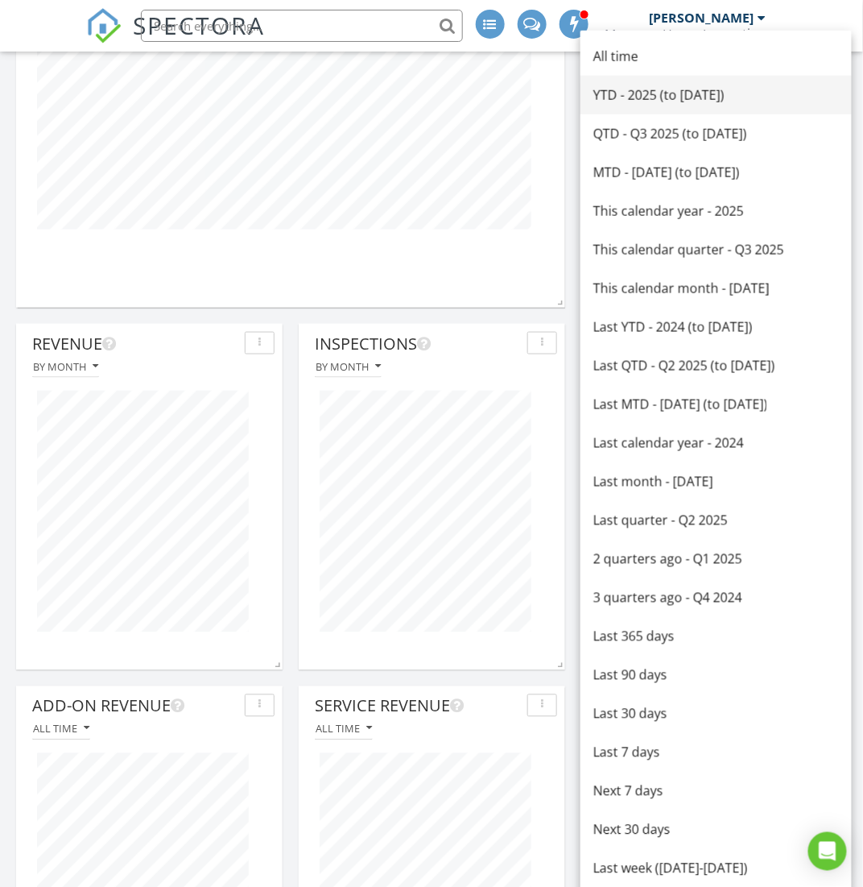
click at [631, 91] on div "YTD - 2025 (to [DATE])" at bounding box center [717, 94] width 246 height 19
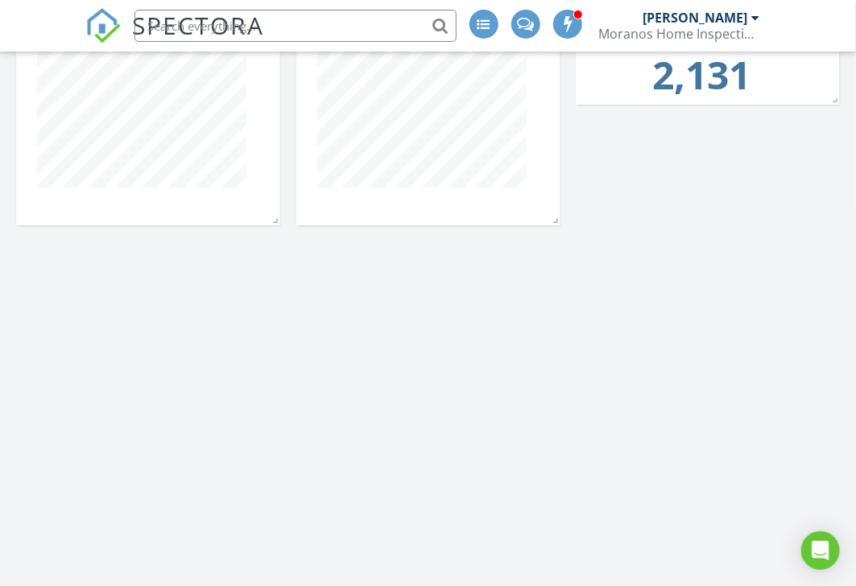
scroll to position [805053, 805136]
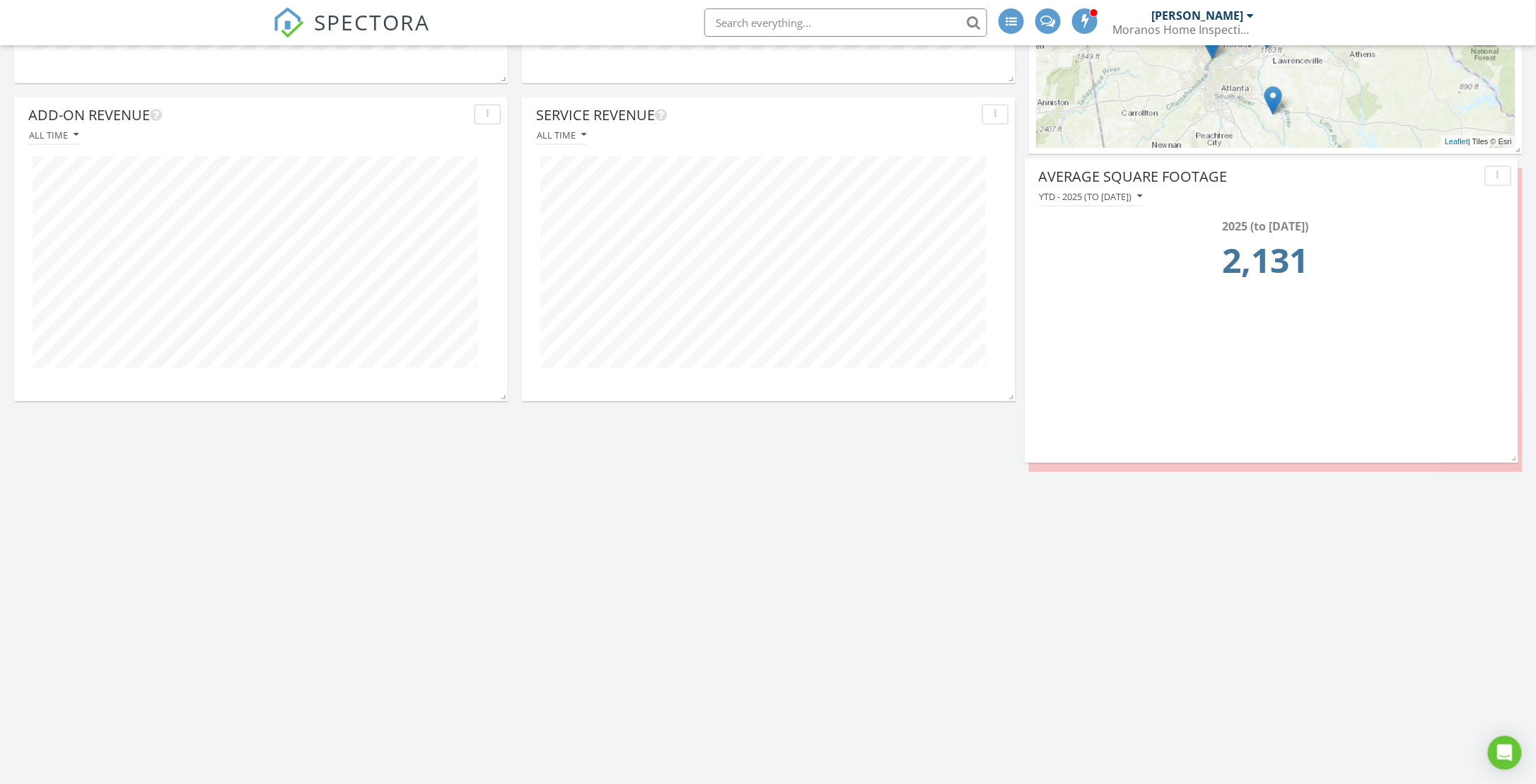
drag, startPoint x: 797, startPoint y: 565, endPoint x: 1300, endPoint y: 166, distance: 642.0
click at [758, 166] on div "Average Square Footage" at bounding box center [1259, 176] width 441 height 21
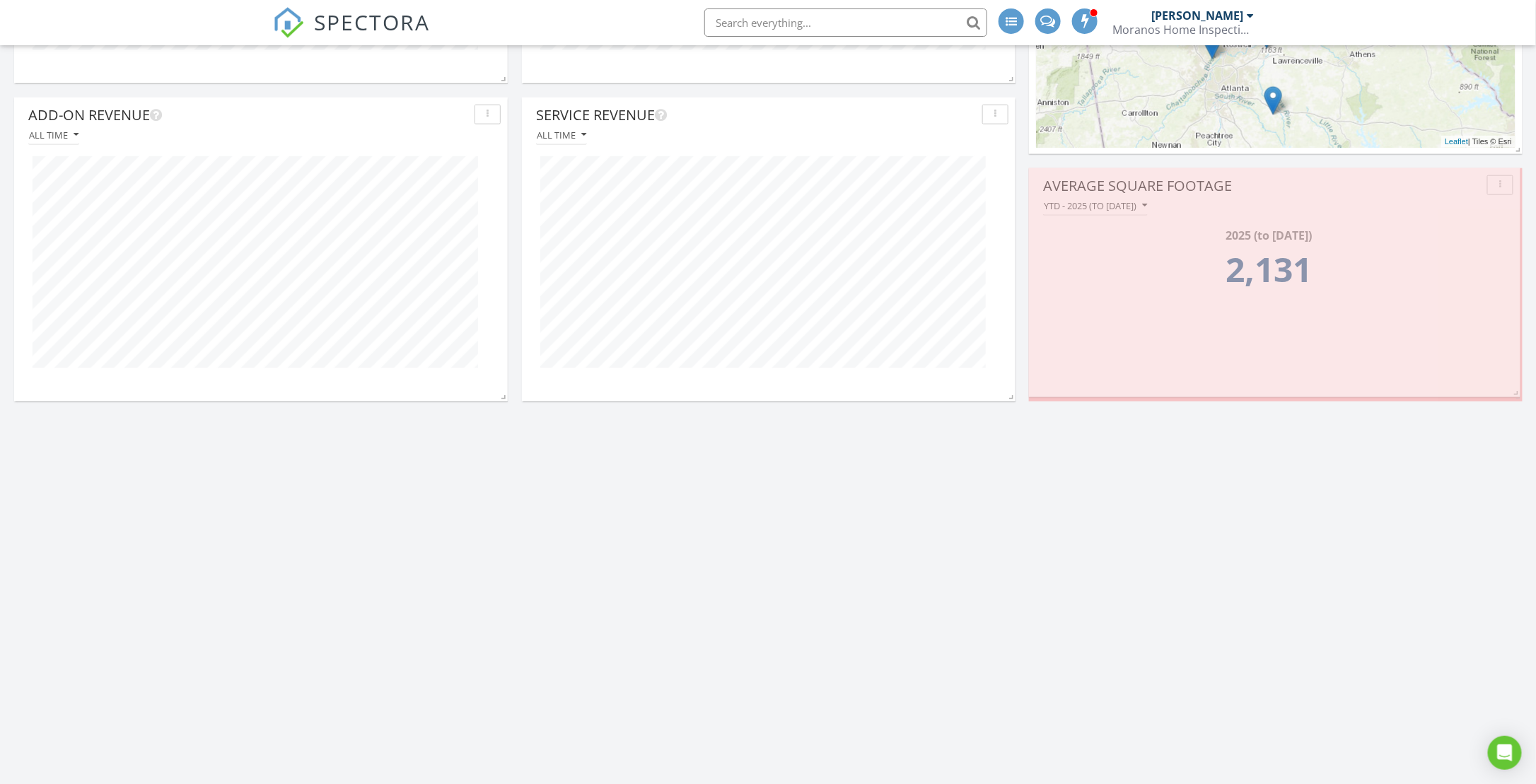
drag, startPoint x: 1521, startPoint y: 471, endPoint x: 1518, endPoint y: 396, distance: 75.1
click at [758, 396] on span at bounding box center [1514, 391] width 14 height 14
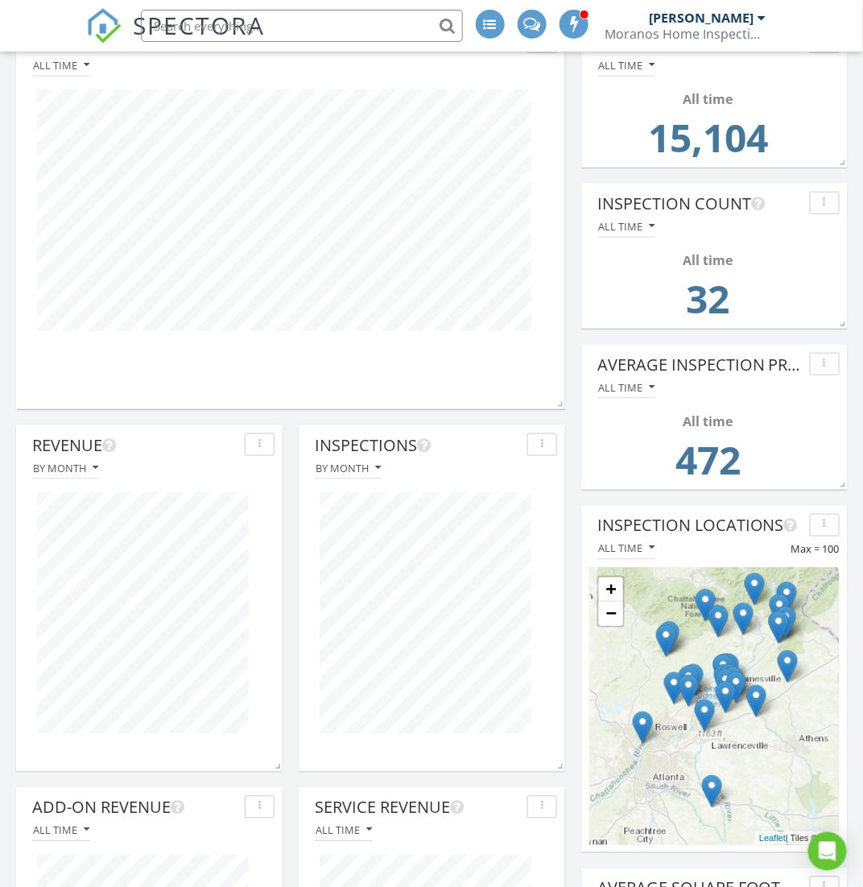
scroll to position [0, 0]
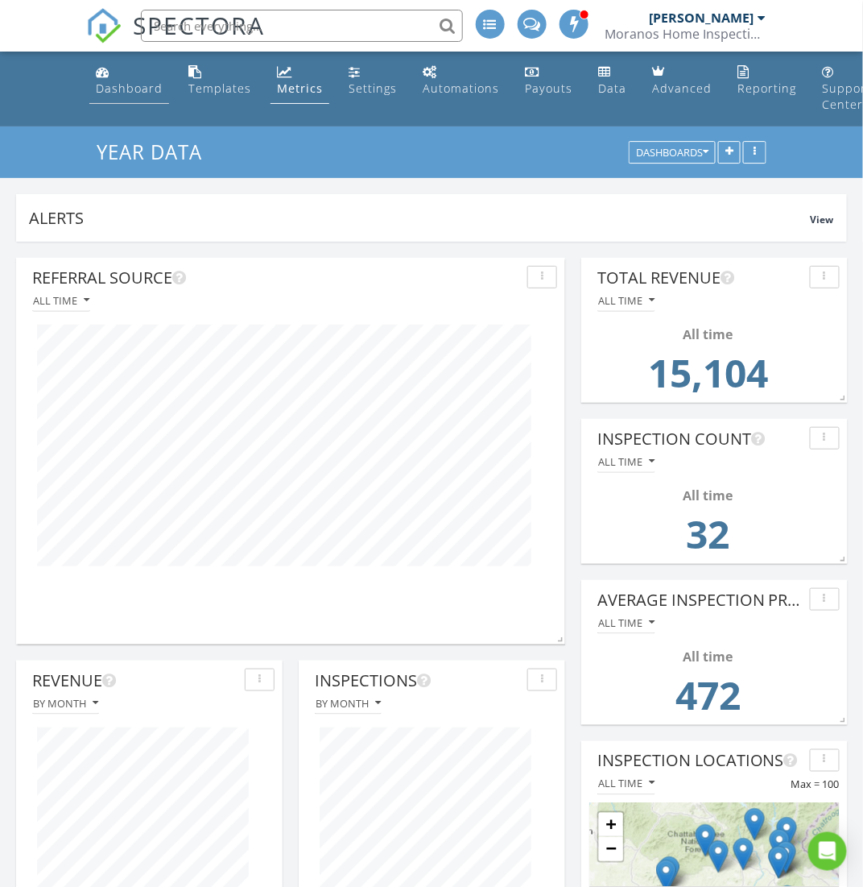
click at [114, 80] on link "Dashboard" at bounding box center [129, 81] width 80 height 46
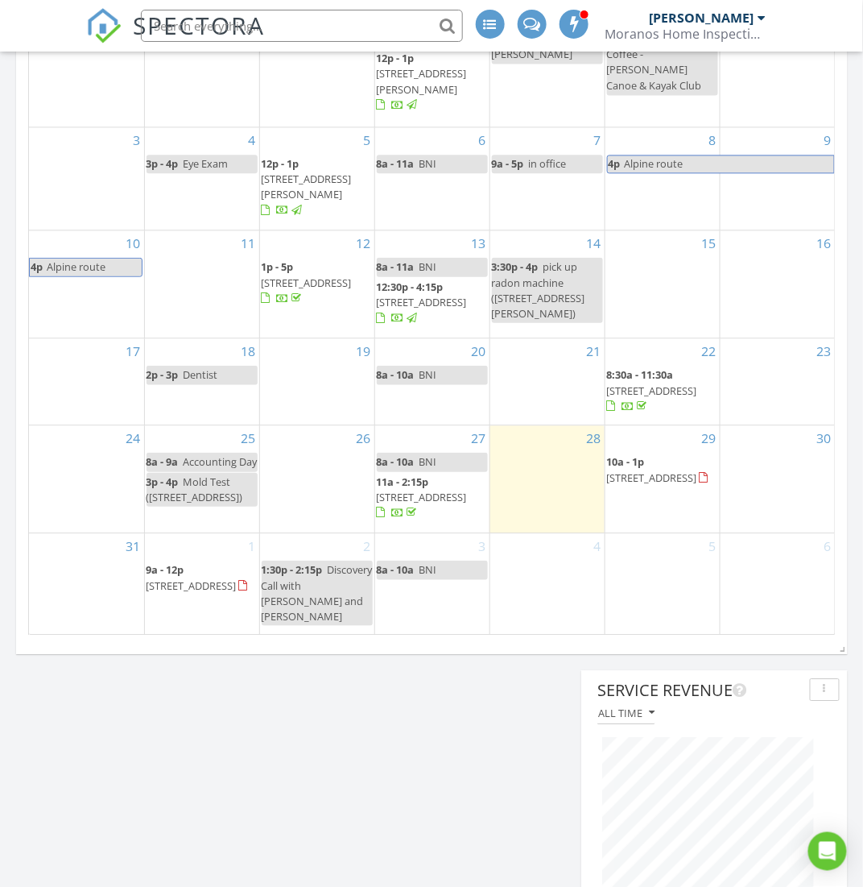
scroll to position [966, 0]
